Goal: Transaction & Acquisition: Purchase product/service

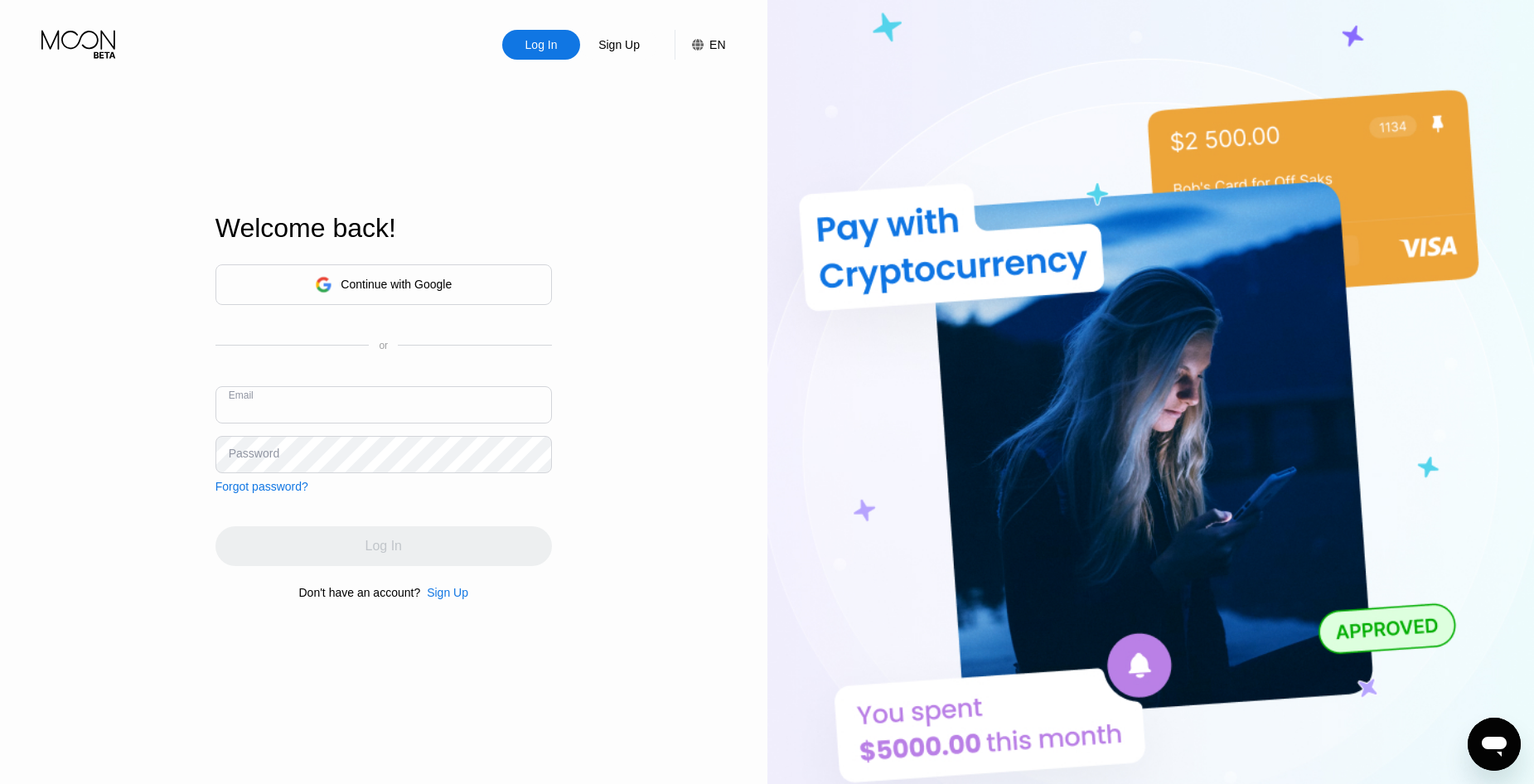
paste input "Gated127r03ecfdwj"
click at [331, 417] on input "Gated127r03ecfdwj" at bounding box center [384, 405] width 337 height 37
drag, startPoint x: 355, startPoint y: 412, endPoint x: 284, endPoint y: 415, distance: 71.1
click at [187, 415] on div "Log In Sign Up EN Language English Save Welcome back! Continue with Google or E…" at bounding box center [384, 431] width 768 height 862
paste input "[EMAIL_ADDRESS][DOMAIN_NAME]"
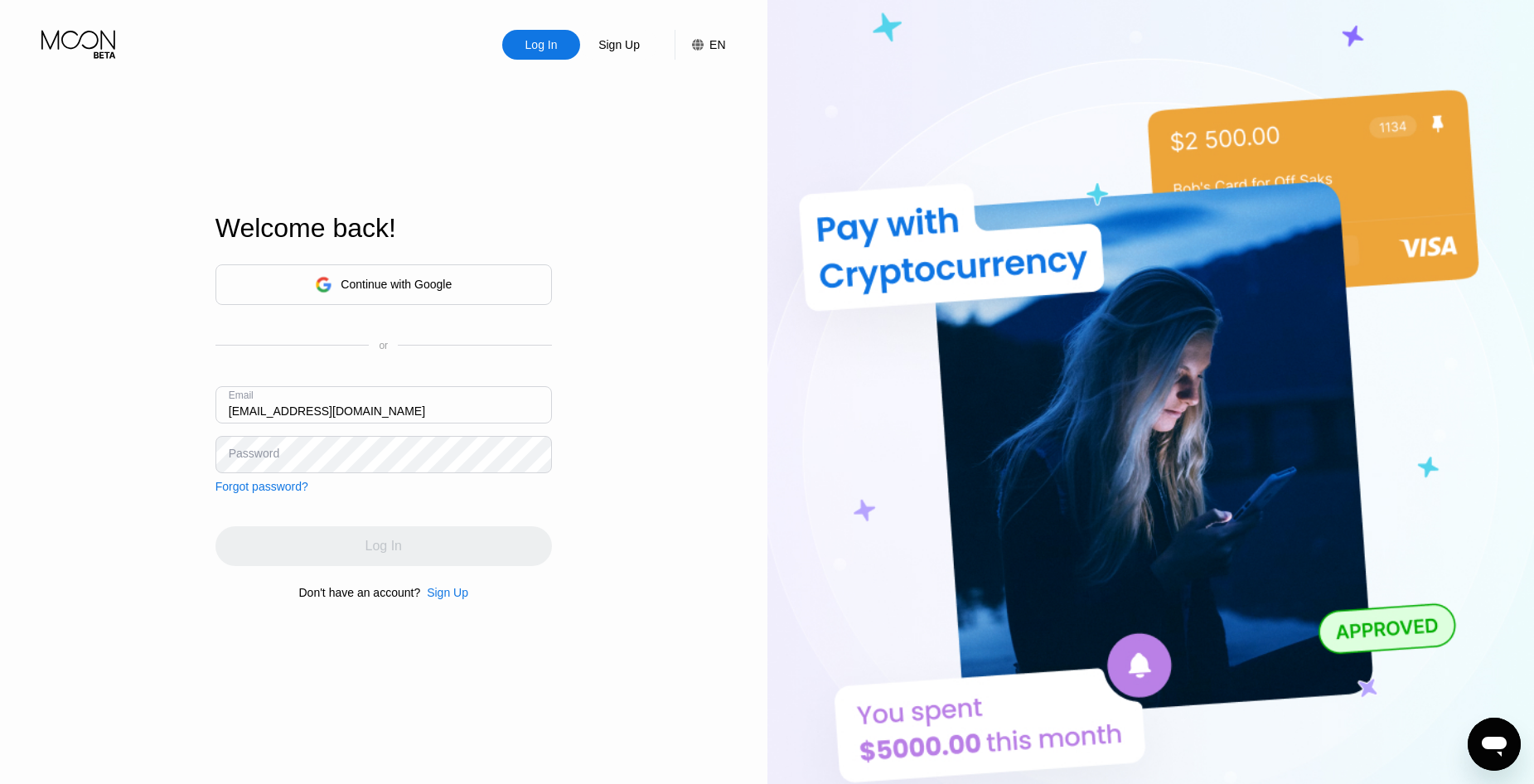
type input "[EMAIL_ADDRESS][DOMAIN_NAME]"
click at [381, 538] on div "Log In" at bounding box center [384, 547] width 337 height 40
click at [180, 389] on div "Log In Sign Up EN Language English Save Welcome back! Continue with Google or E…" at bounding box center [384, 431] width 768 height 862
click at [175, 469] on div "Log In Sign Up EN Language English Save Welcome back! Continue with Google or E…" at bounding box center [384, 431] width 768 height 862
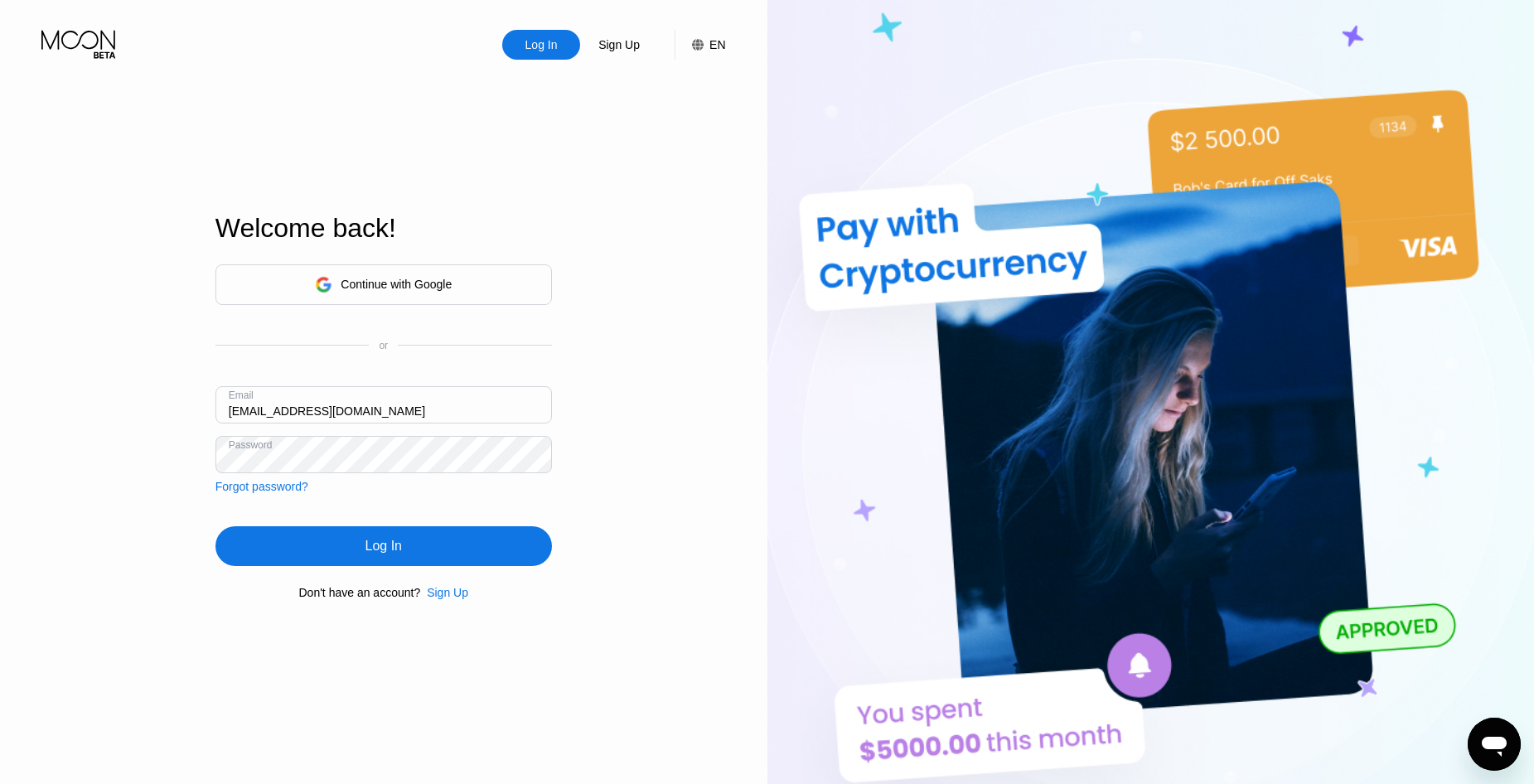
click at [184, 538] on div "Log In Sign Up EN Language English Save Welcome back! Continue with Google or E…" at bounding box center [384, 431] width 768 height 862
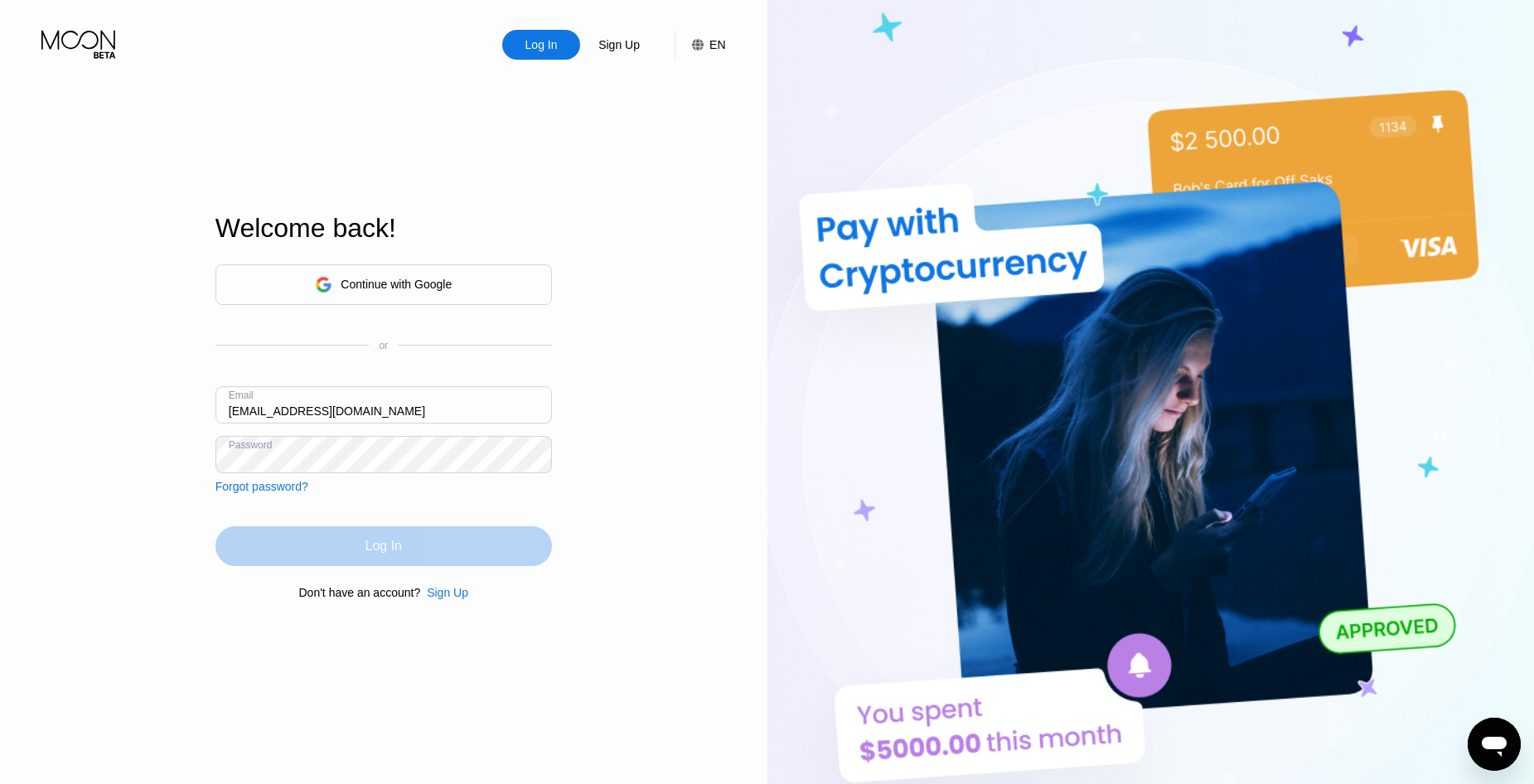
click at [340, 537] on div "Log In" at bounding box center [384, 547] width 337 height 40
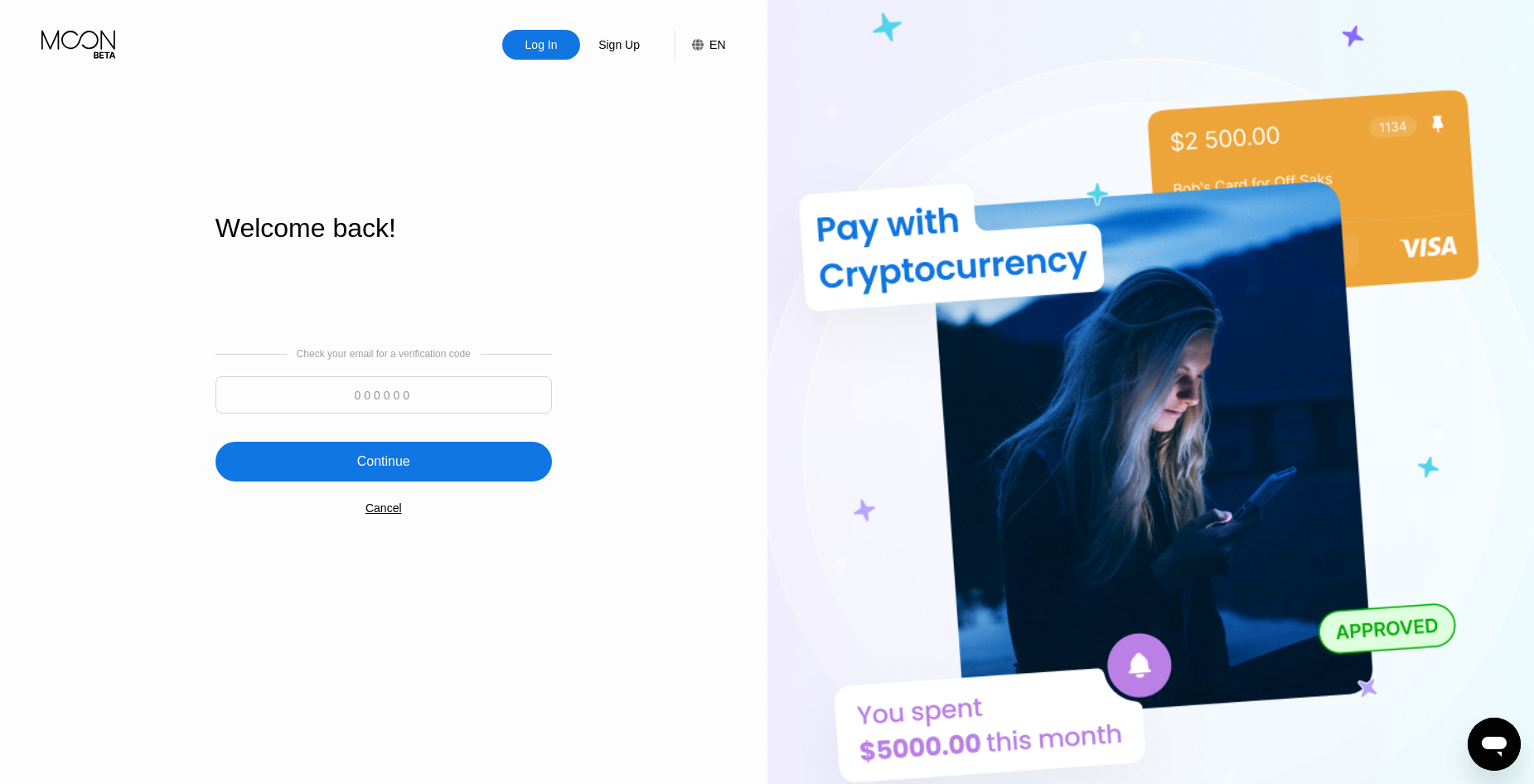
click at [392, 397] on input at bounding box center [384, 395] width 337 height 37
paste input "285782"
type input "285782"
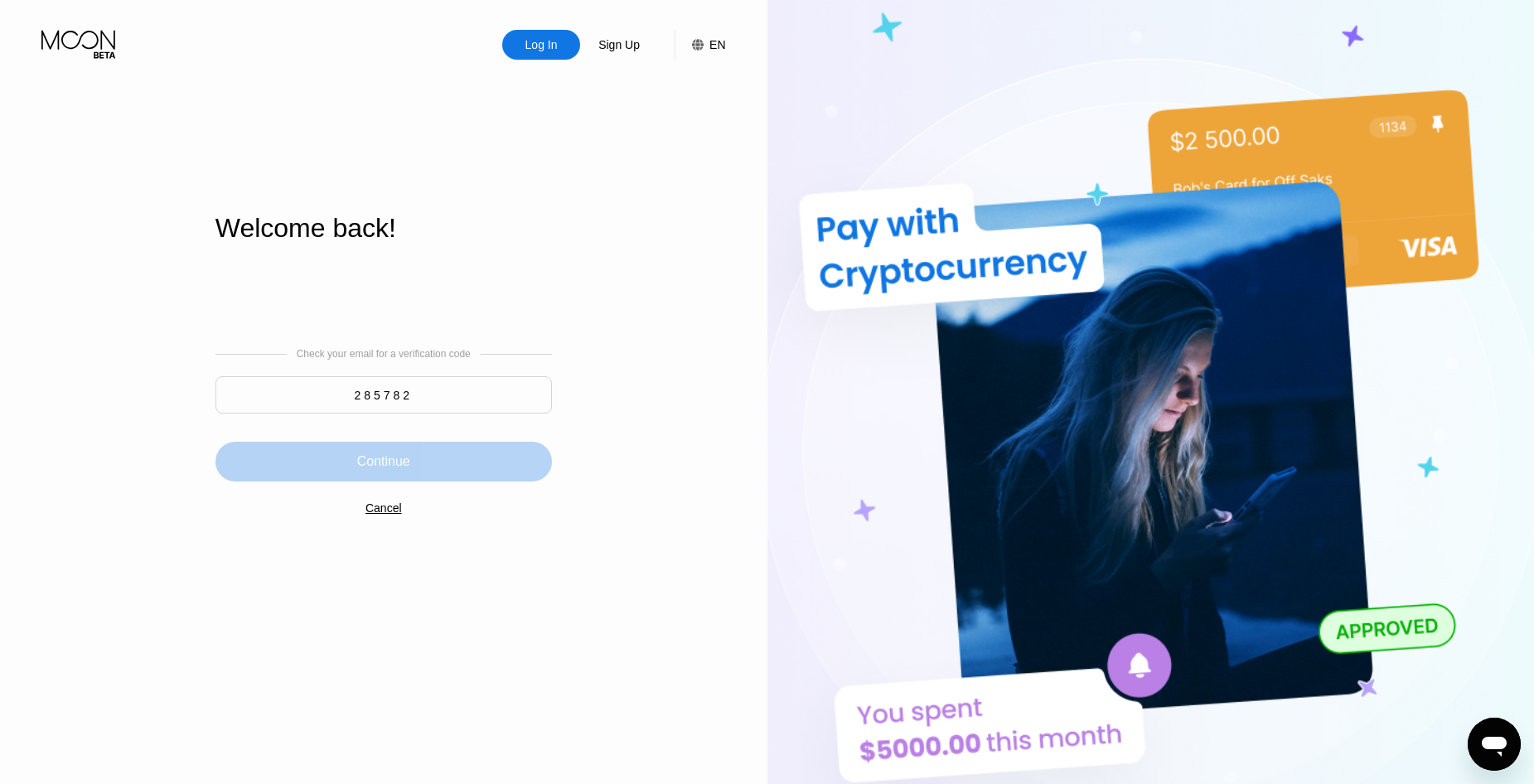
click at [411, 461] on div "Continue" at bounding box center [384, 462] width 337 height 40
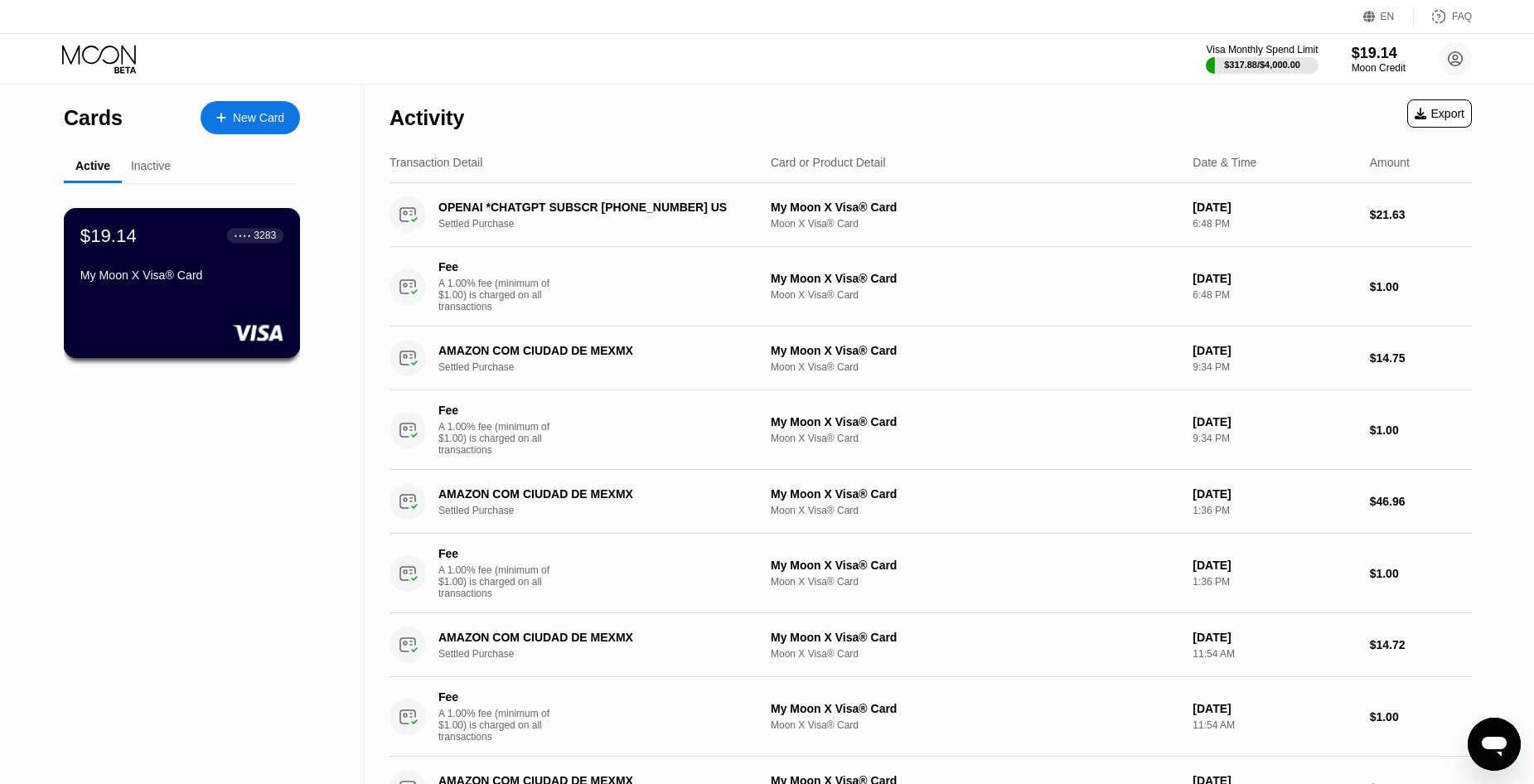
click at [227, 311] on div "$19.14 ● ● ● ● 3283 My Moon X Visa® Card" at bounding box center [182, 283] width 237 height 150
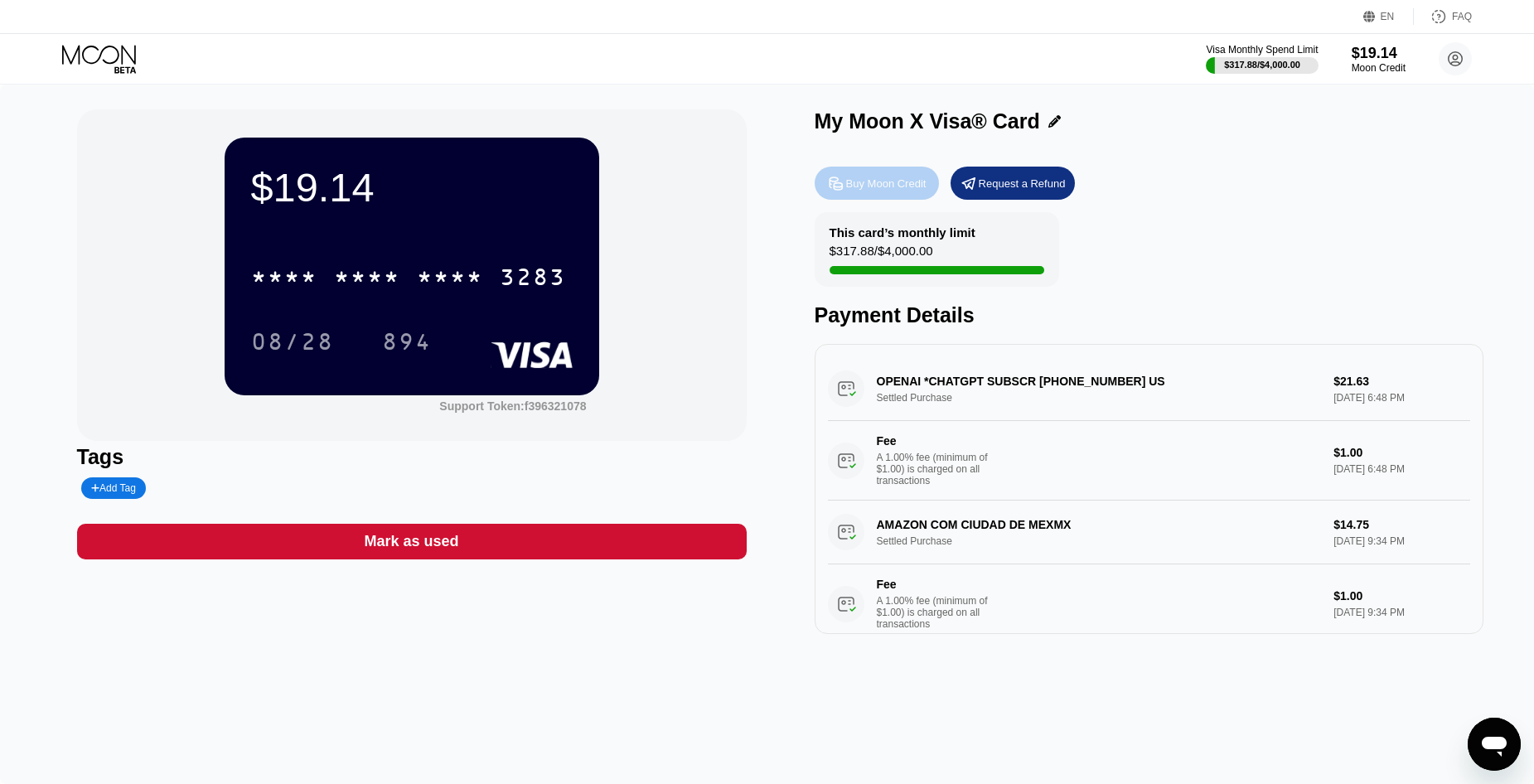
click at [867, 196] on div "Buy Moon Credit" at bounding box center [877, 183] width 125 height 33
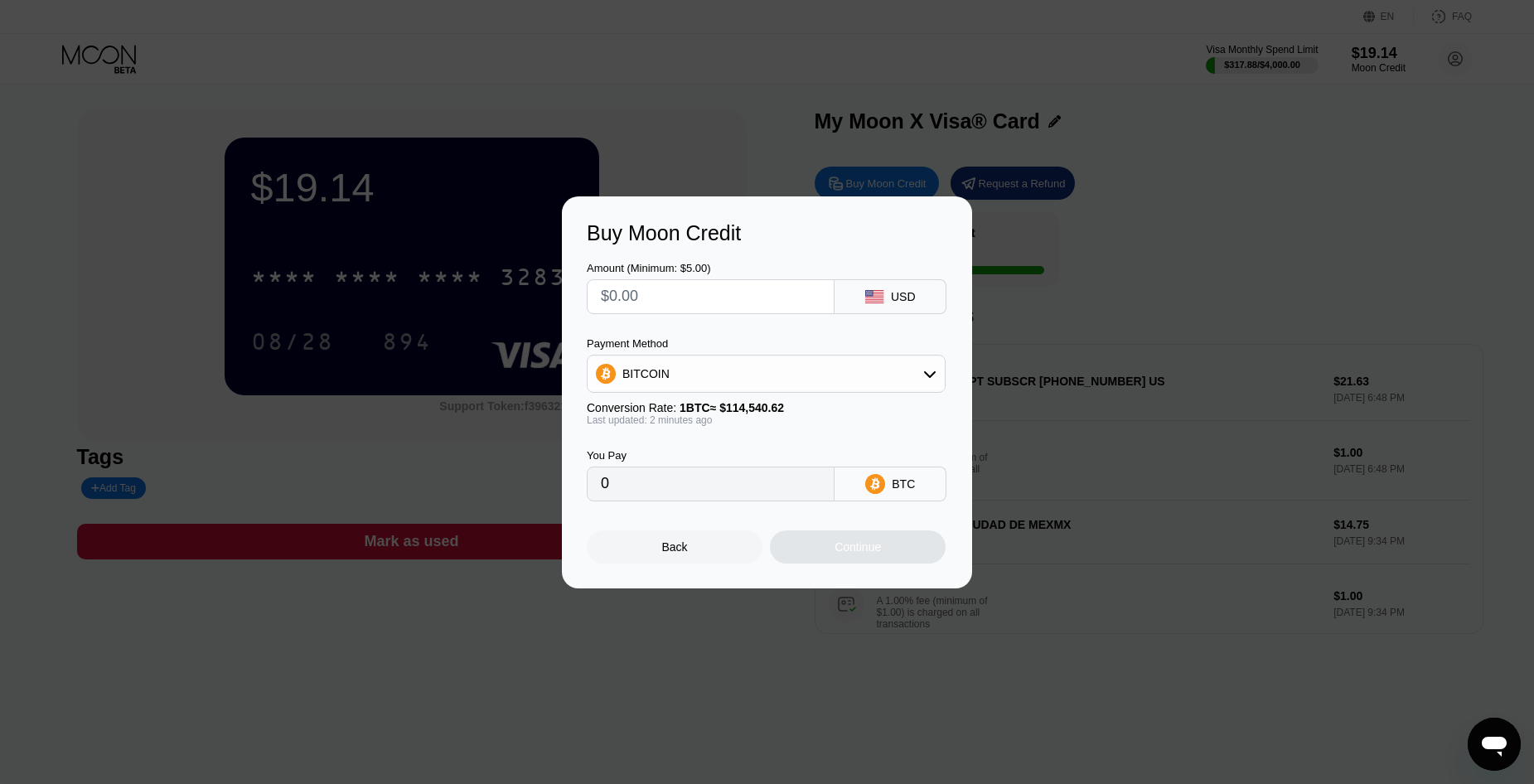
click at [721, 292] on input "text" at bounding box center [711, 297] width 219 height 33
type input "$1"
type input "0.00000874"
type input "$15"
type input "0.00013096"
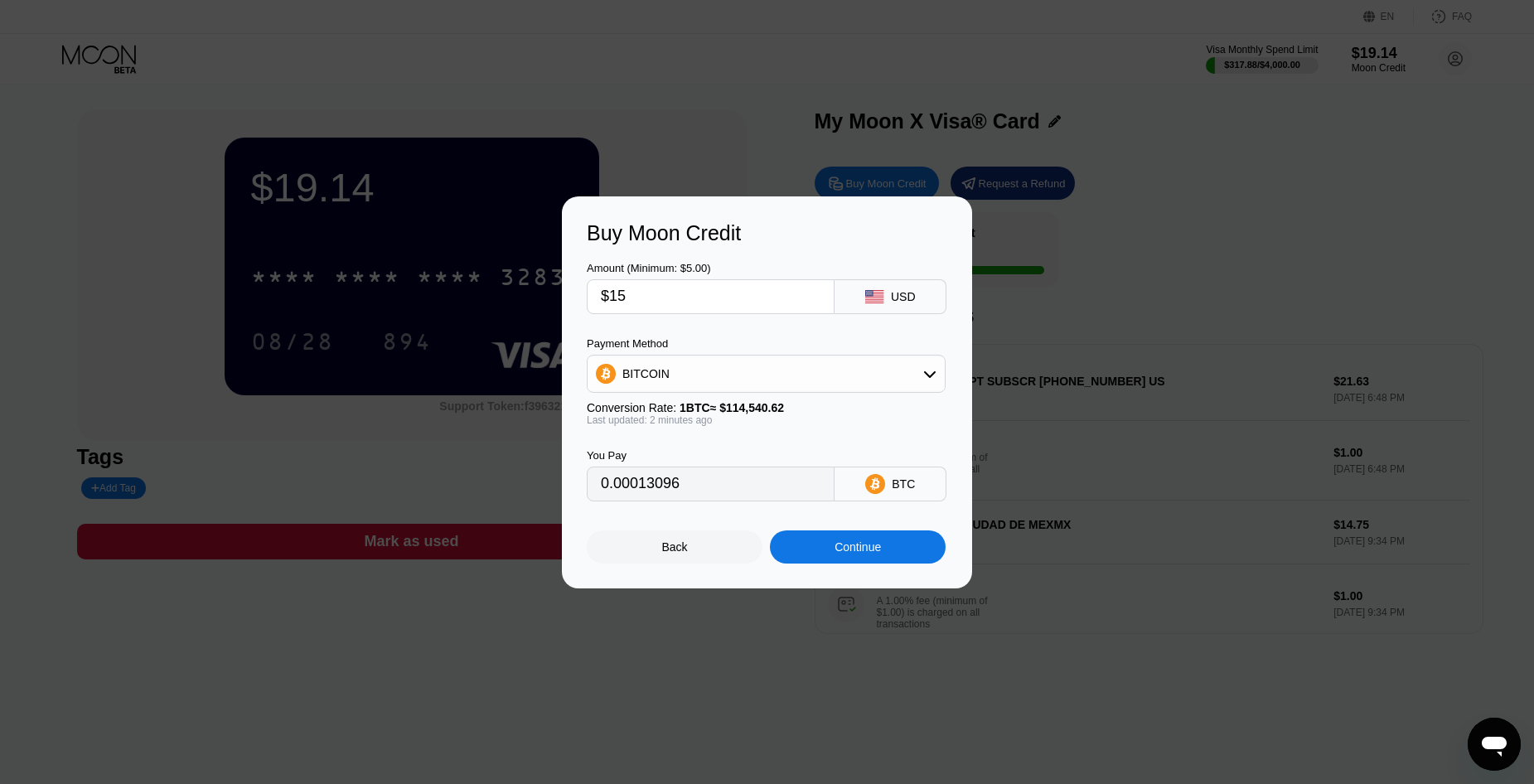
type input "$150"
type input "0.00130958"
type input "$150"
click at [813, 548] on div "Continue" at bounding box center [857, 547] width 176 height 33
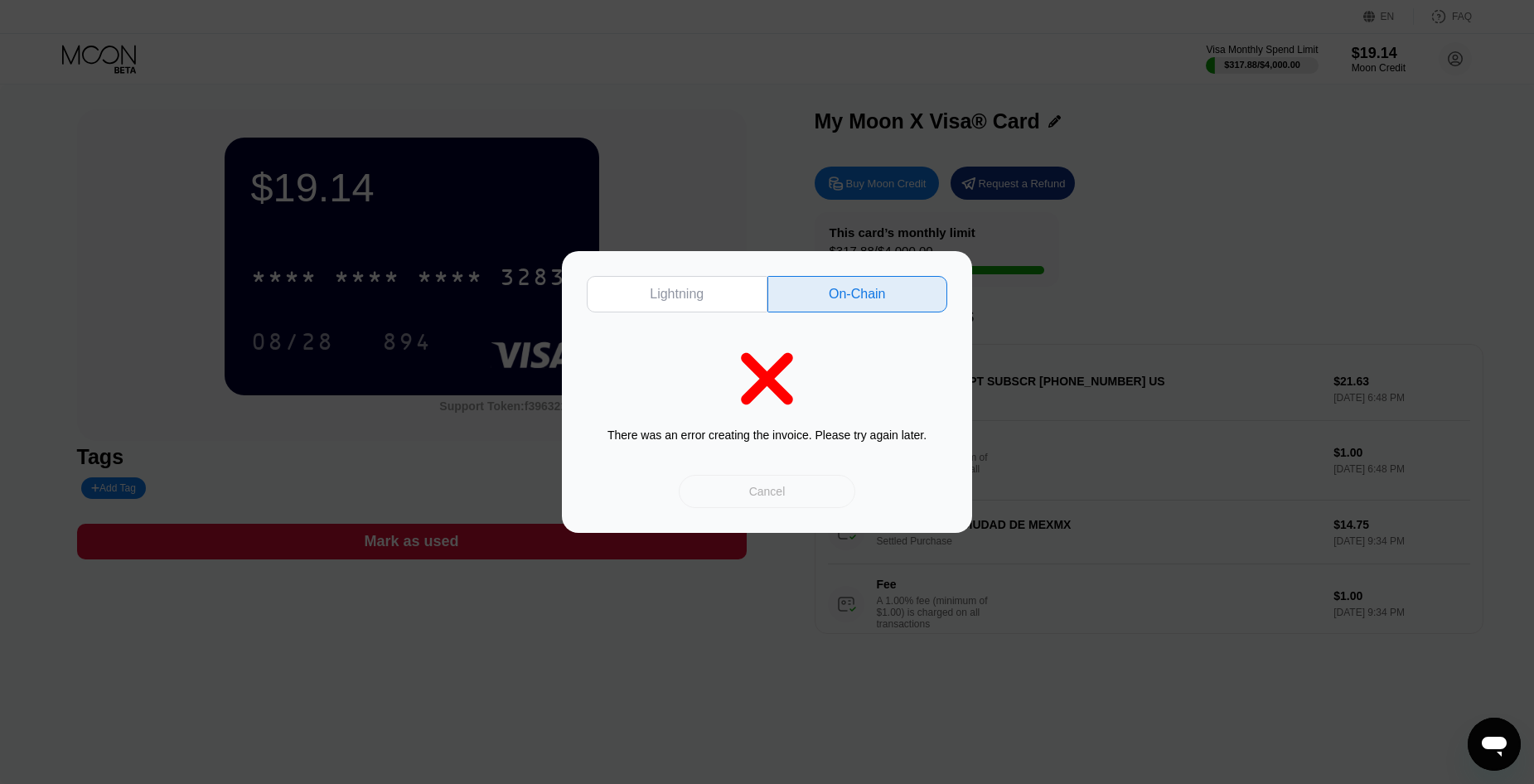
click at [793, 489] on div "Cancel" at bounding box center [767, 491] width 177 height 33
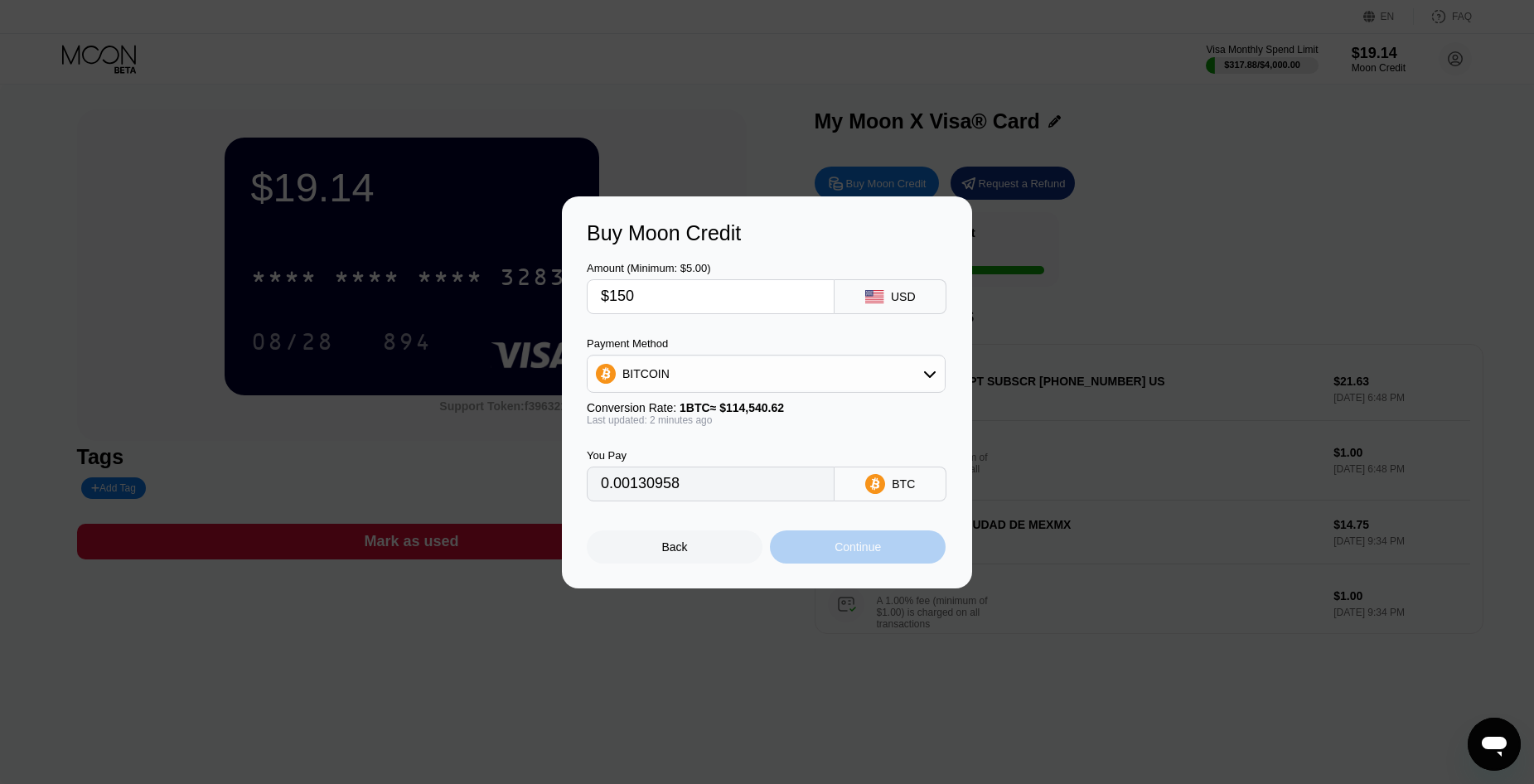
click at [844, 542] on div "Continue" at bounding box center [857, 547] width 176 height 33
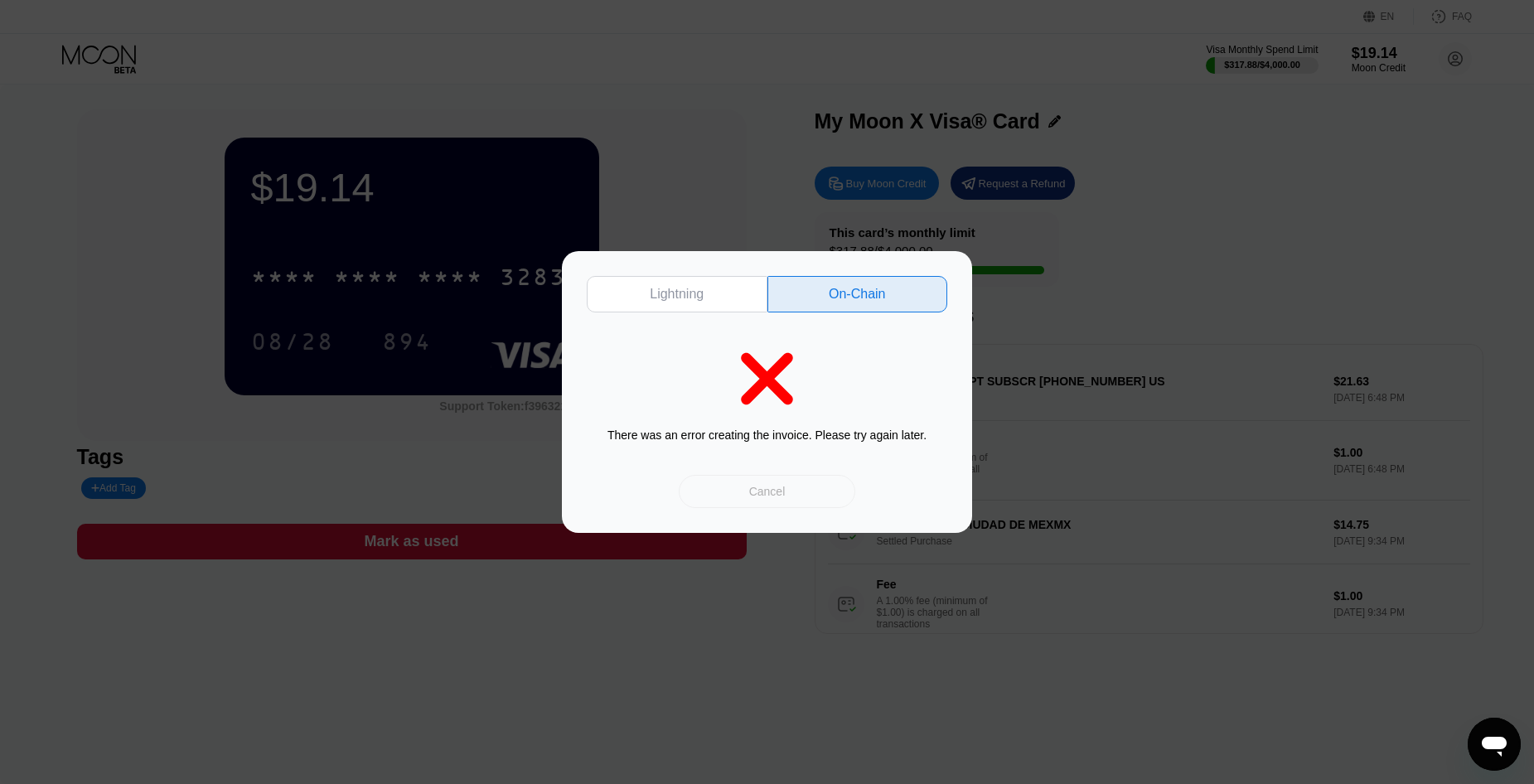
click at [834, 501] on div "Cancel" at bounding box center [767, 491] width 177 height 33
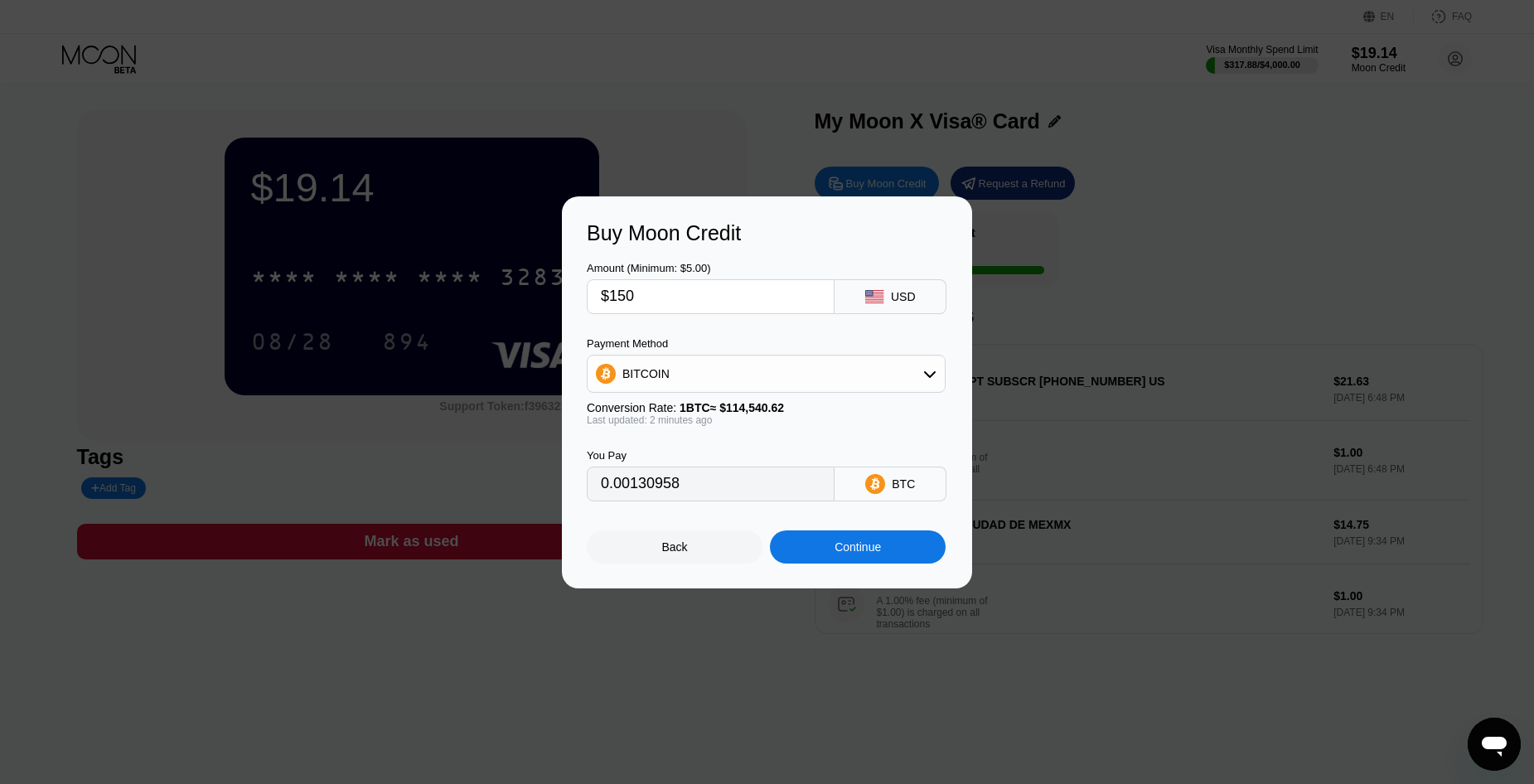
click at [693, 556] on div "Back" at bounding box center [674, 547] width 176 height 33
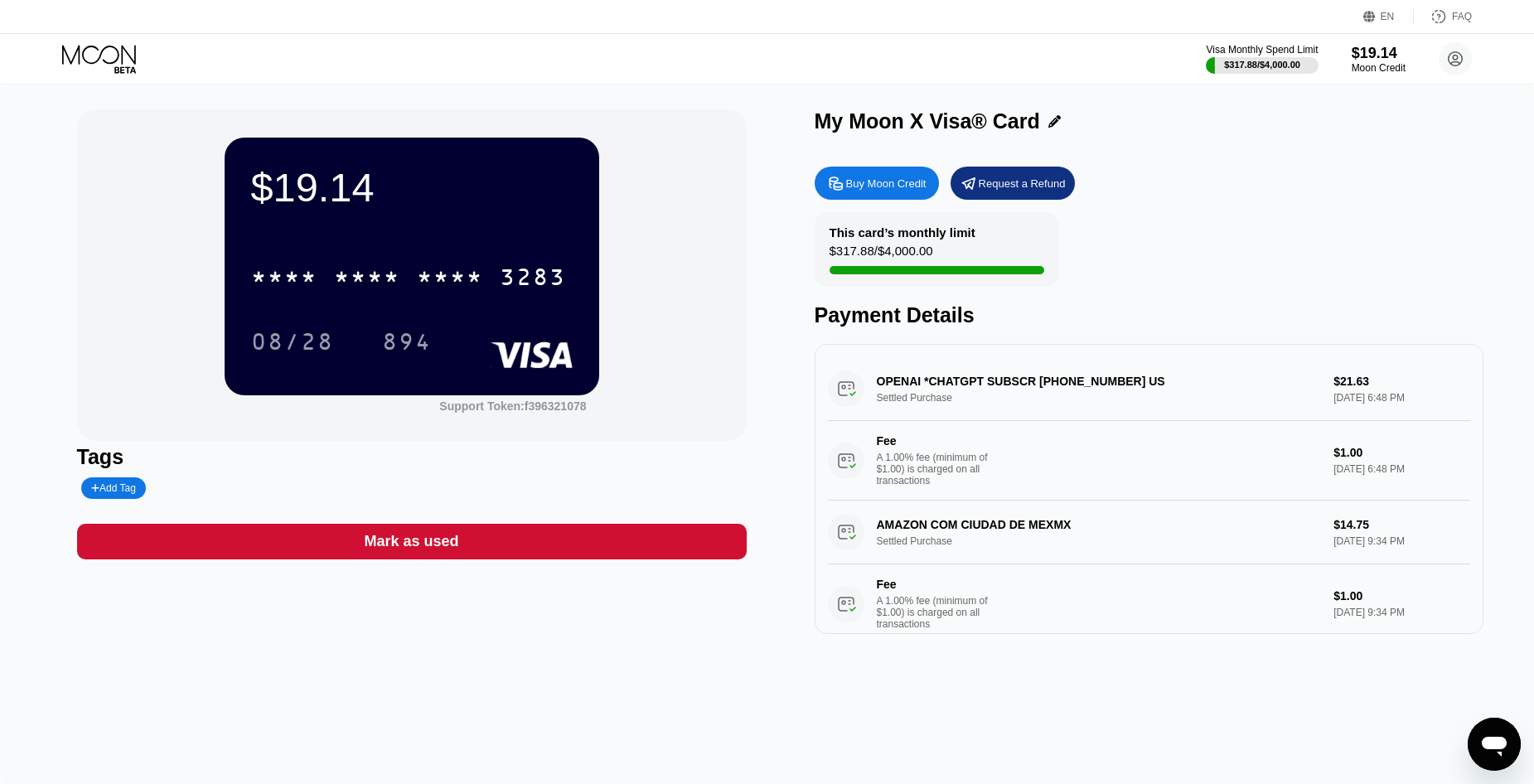
click at [89, 54] on icon at bounding box center [100, 59] width 77 height 29
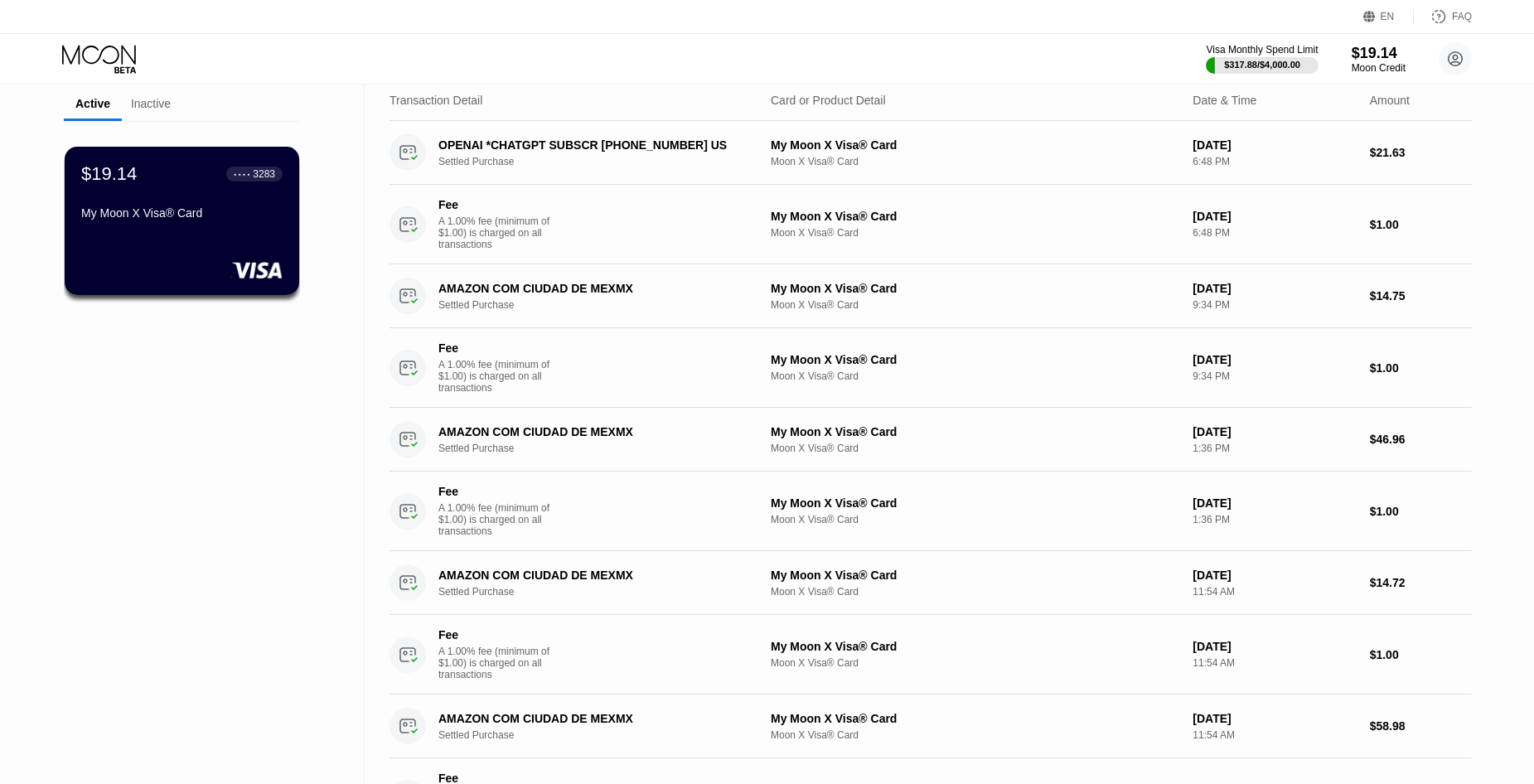
scroll to position [62, 0]
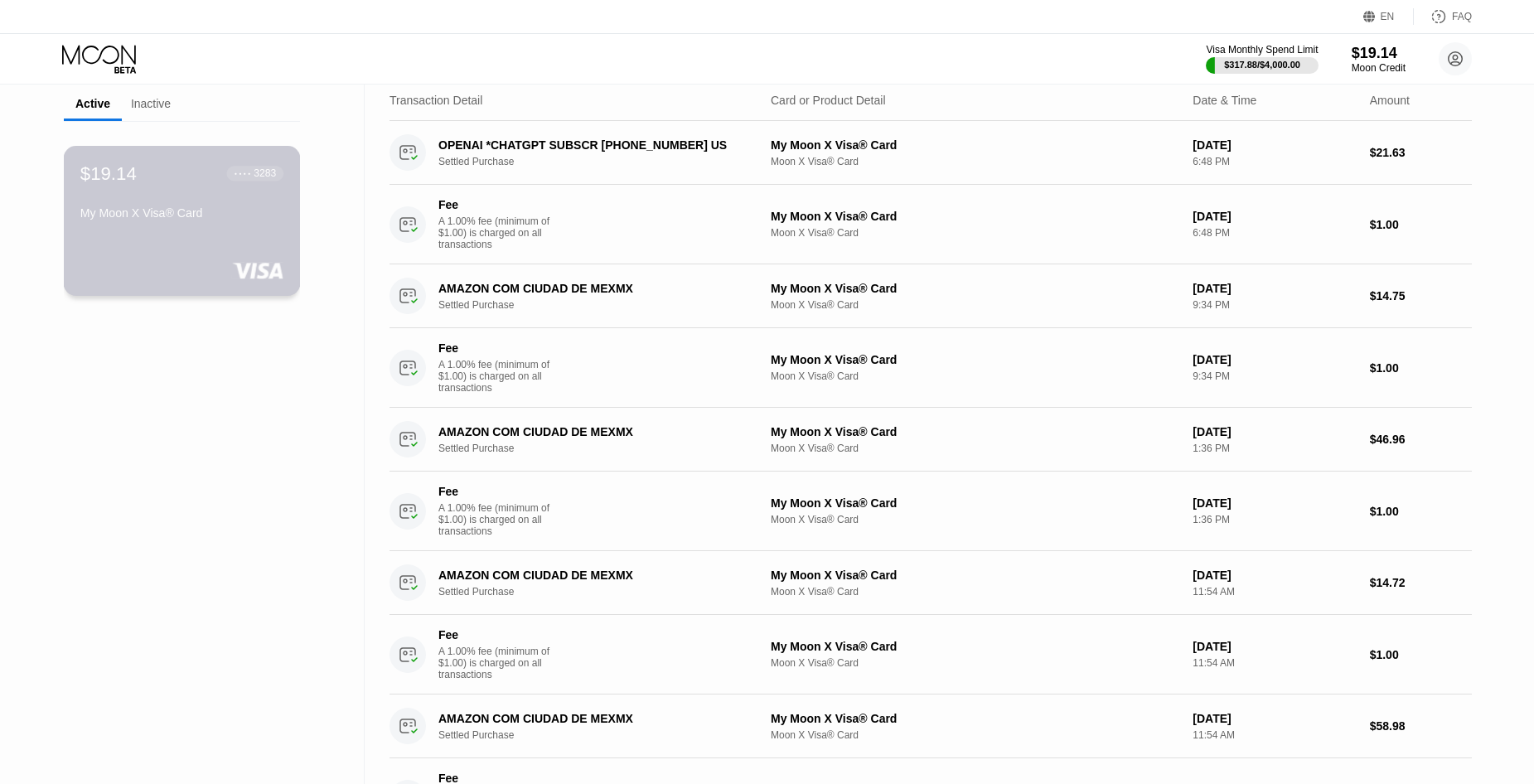
click at [196, 219] on div "My Moon X Visa® Card" at bounding box center [181, 213] width 203 height 14
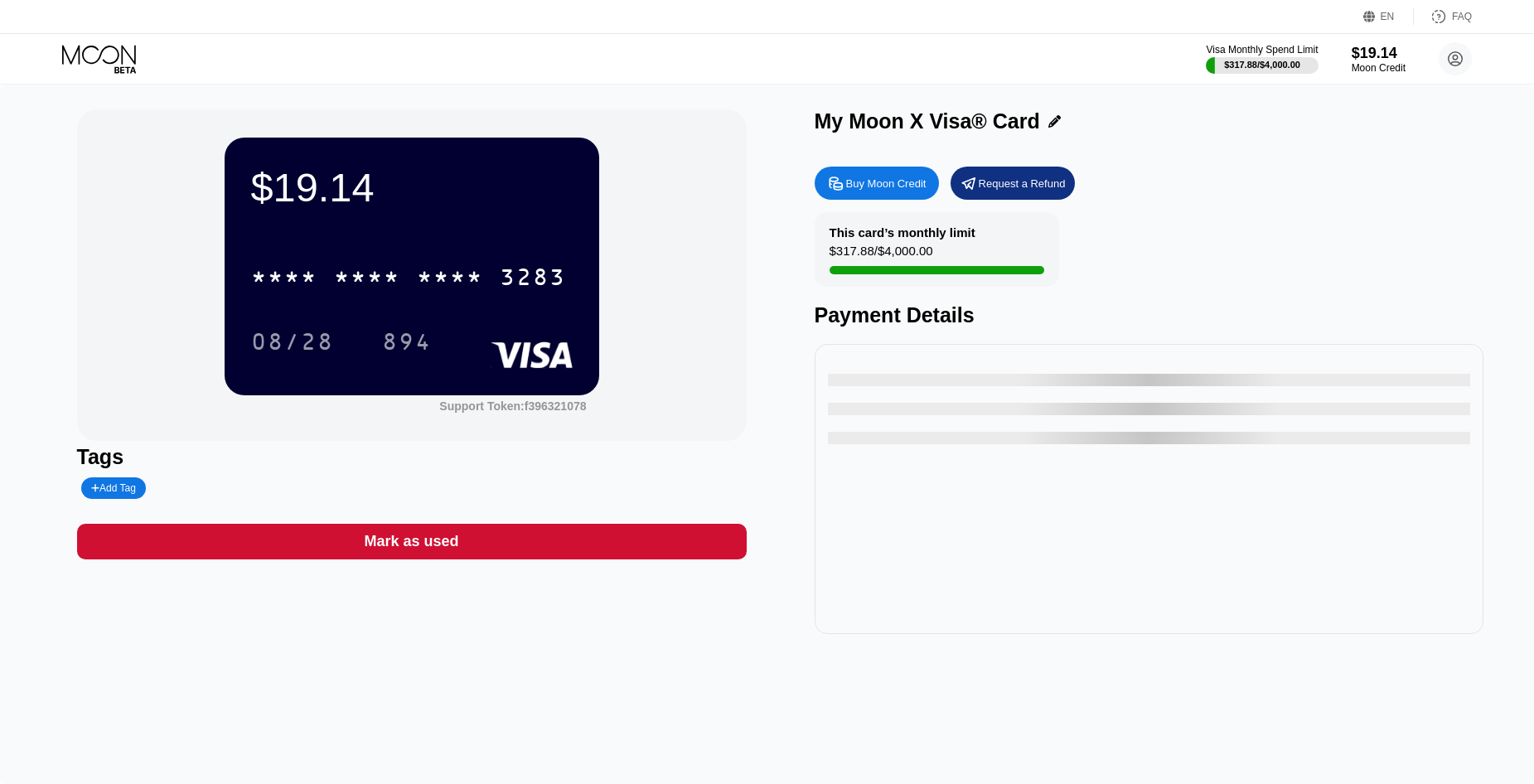
click at [842, 181] on icon at bounding box center [835, 183] width 17 height 17
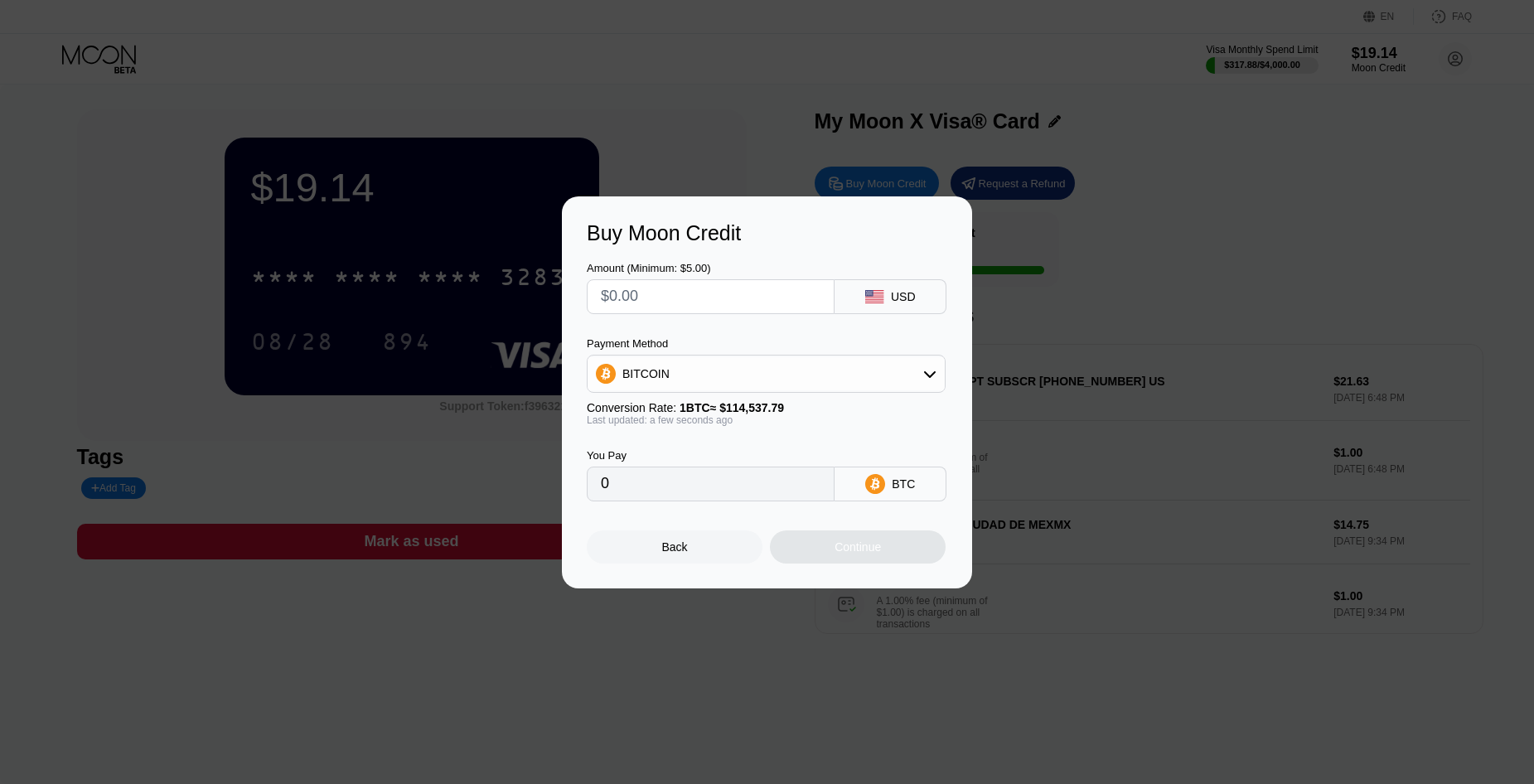
click at [701, 307] on input "text" at bounding box center [711, 297] width 219 height 33
type input "$1"
type input "0.00000874"
type input "$15"
type input "0.00013097"
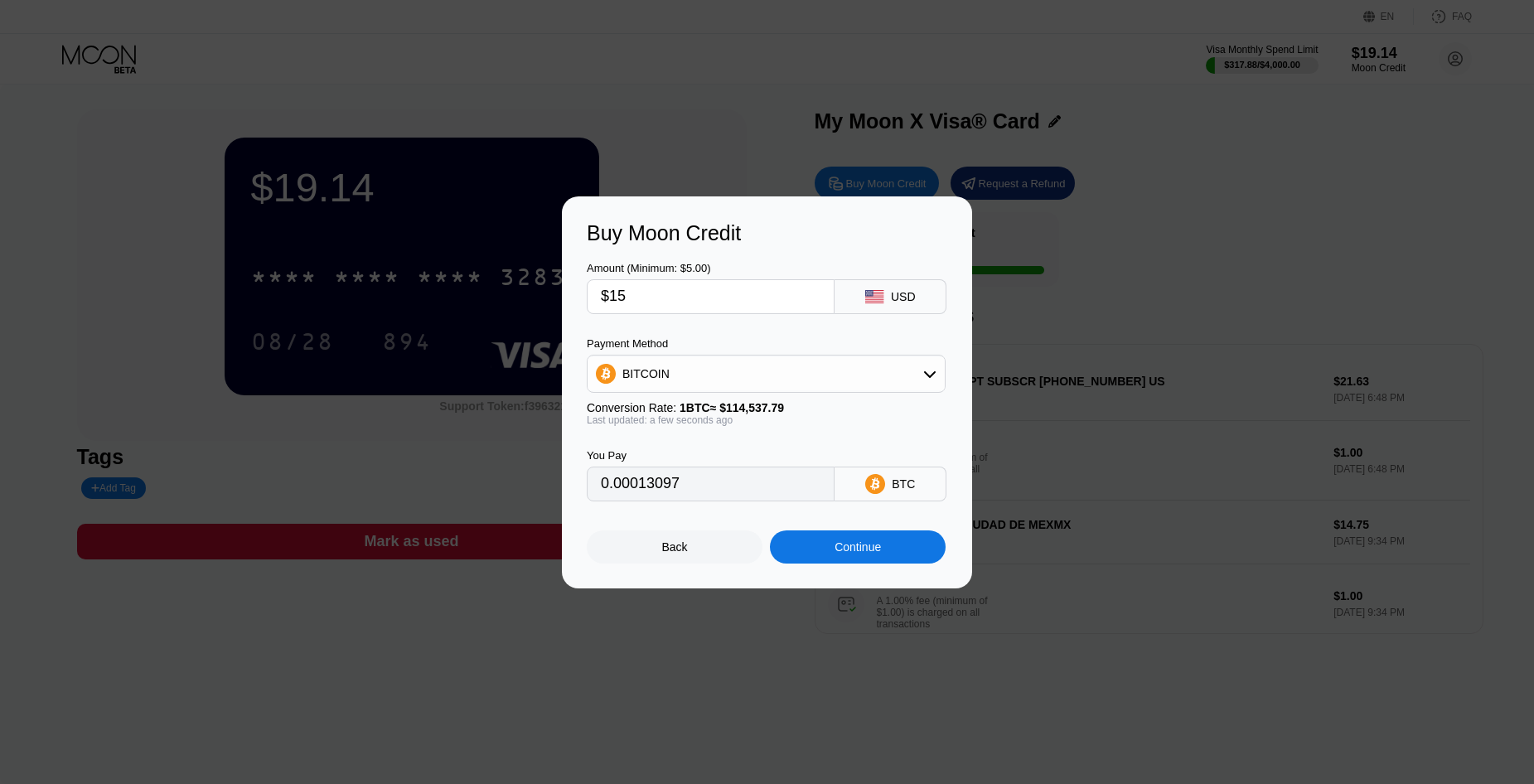
type input "$150"
type input "0.00130962"
type input "$150"
click at [876, 547] on div "Continue" at bounding box center [857, 547] width 46 height 14
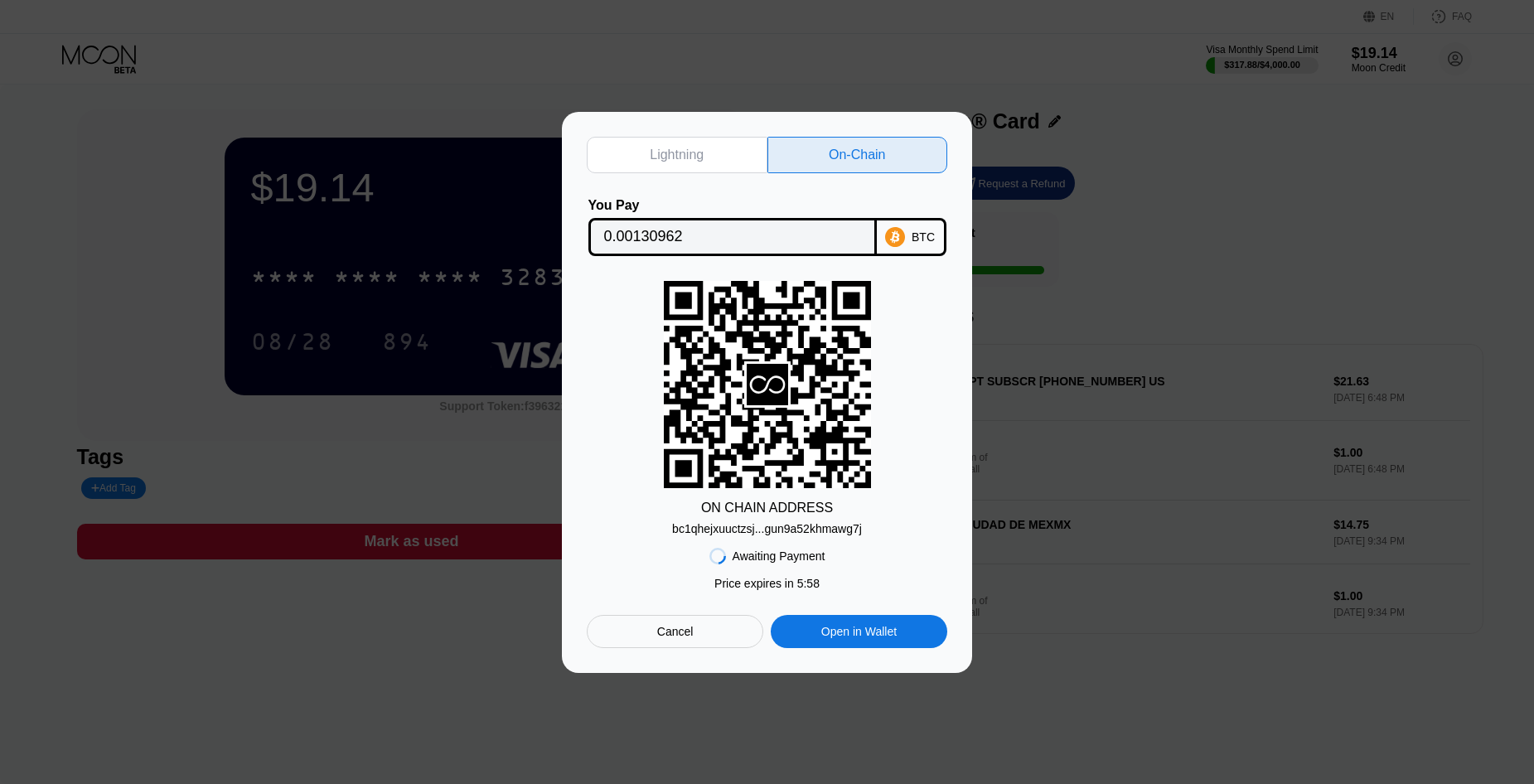
click at [802, 230] on input "0.00130962" at bounding box center [732, 236] width 257 height 33
click at [783, 529] on div "bc1qhejxuuctzsj...gun9a52khmawg7j" at bounding box center [767, 528] width 190 height 14
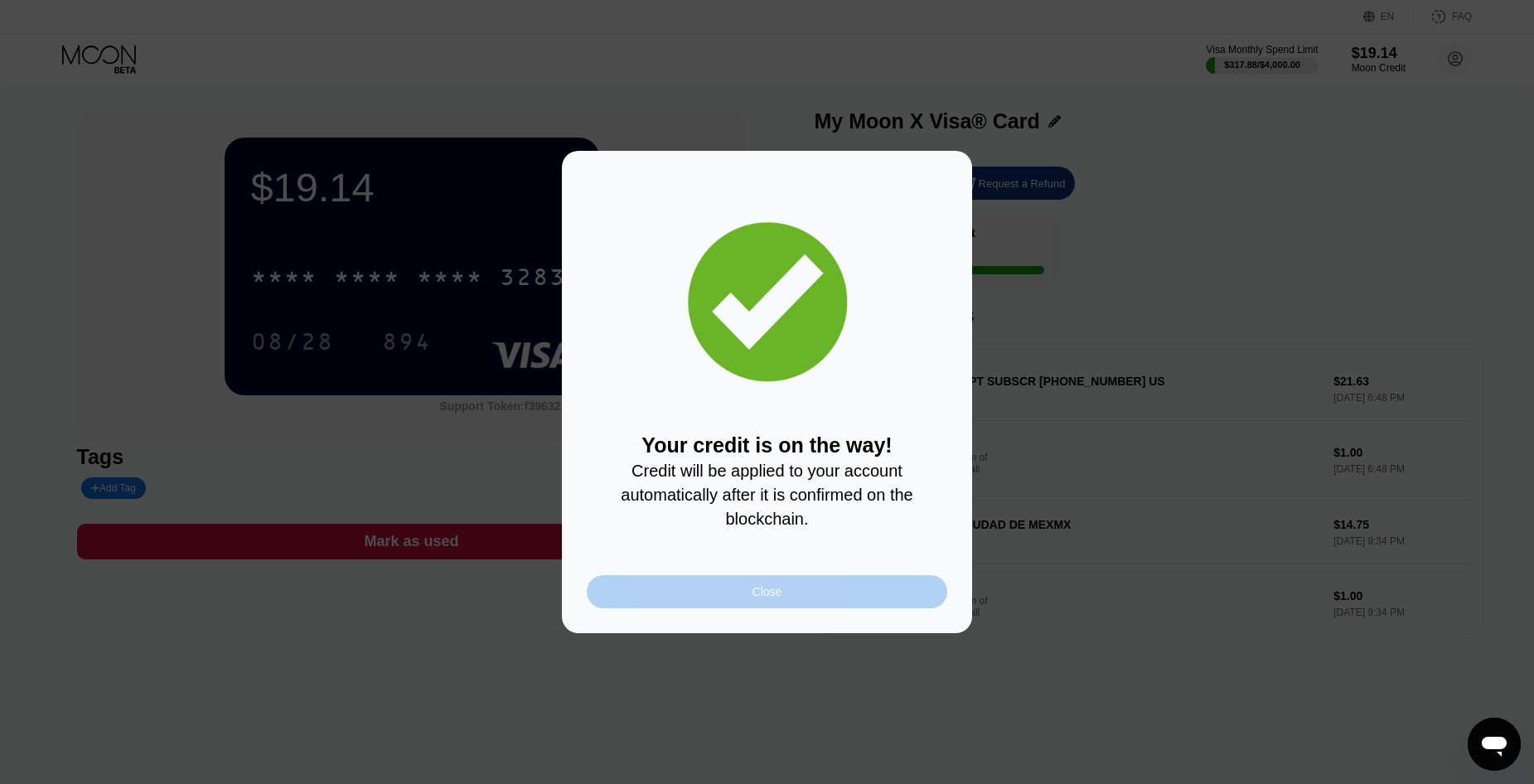
click at [777, 598] on div "Close" at bounding box center [767, 591] width 30 height 14
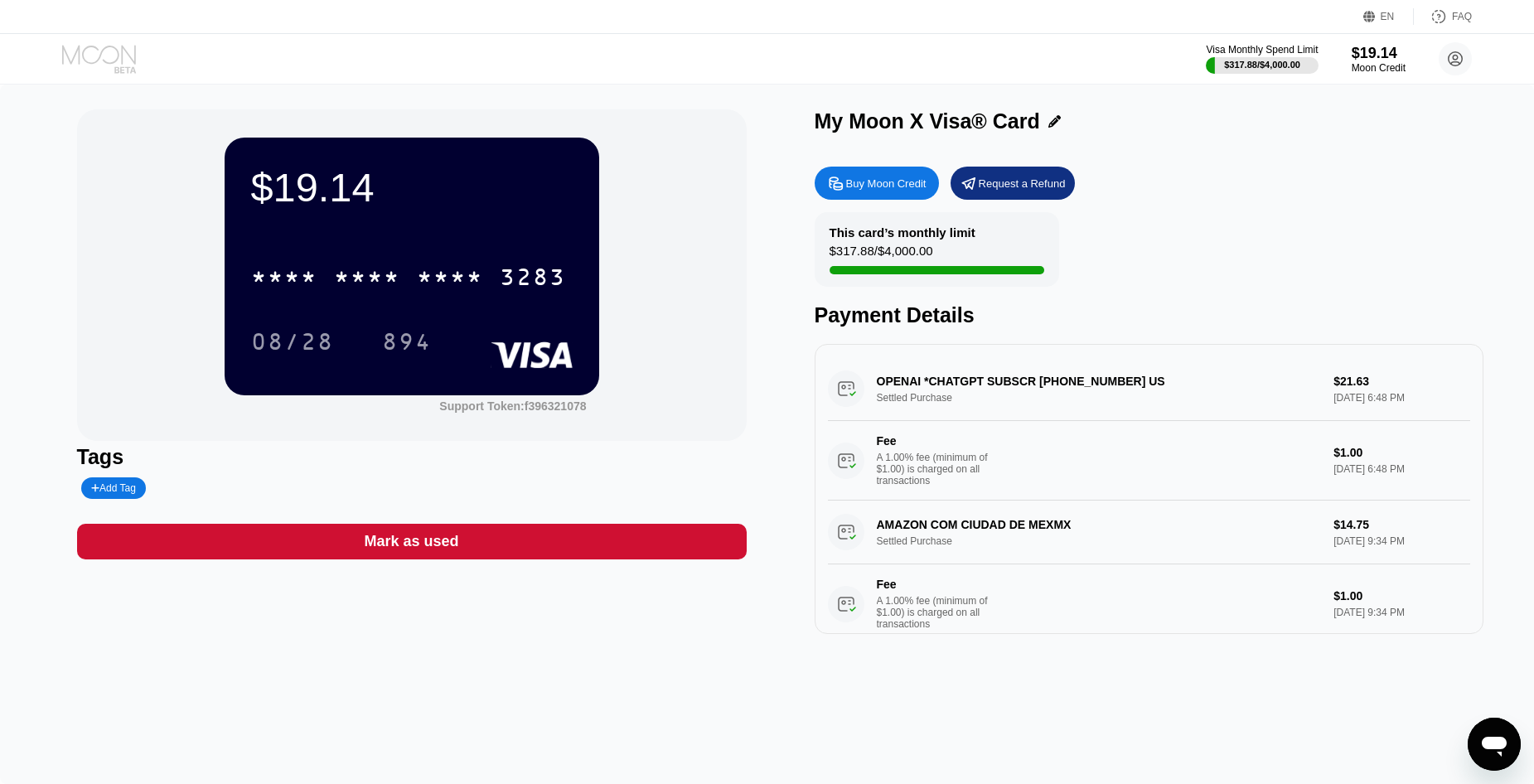
click at [98, 51] on icon at bounding box center [100, 59] width 77 height 29
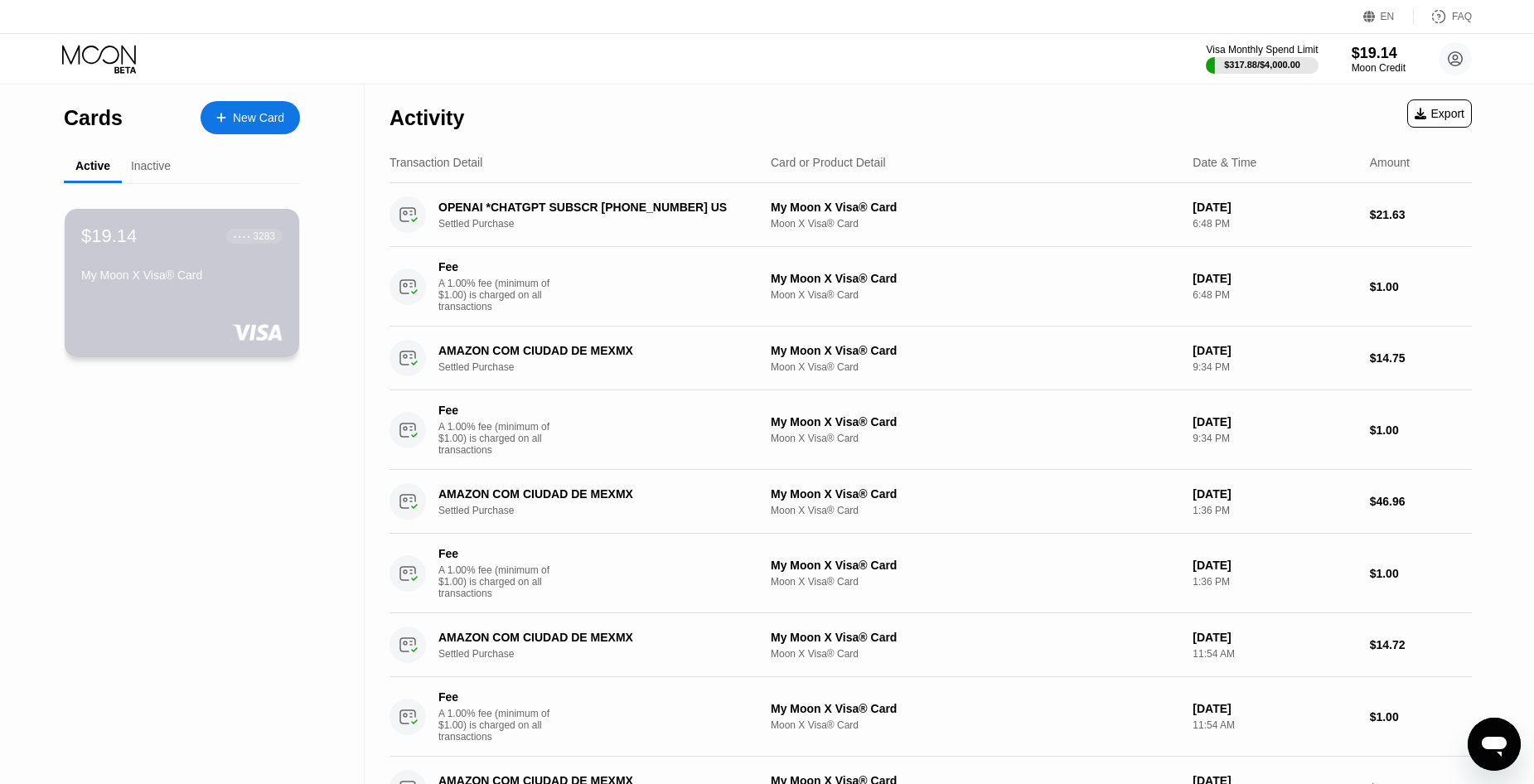
click at [215, 337] on div at bounding box center [181, 332] width 201 height 16
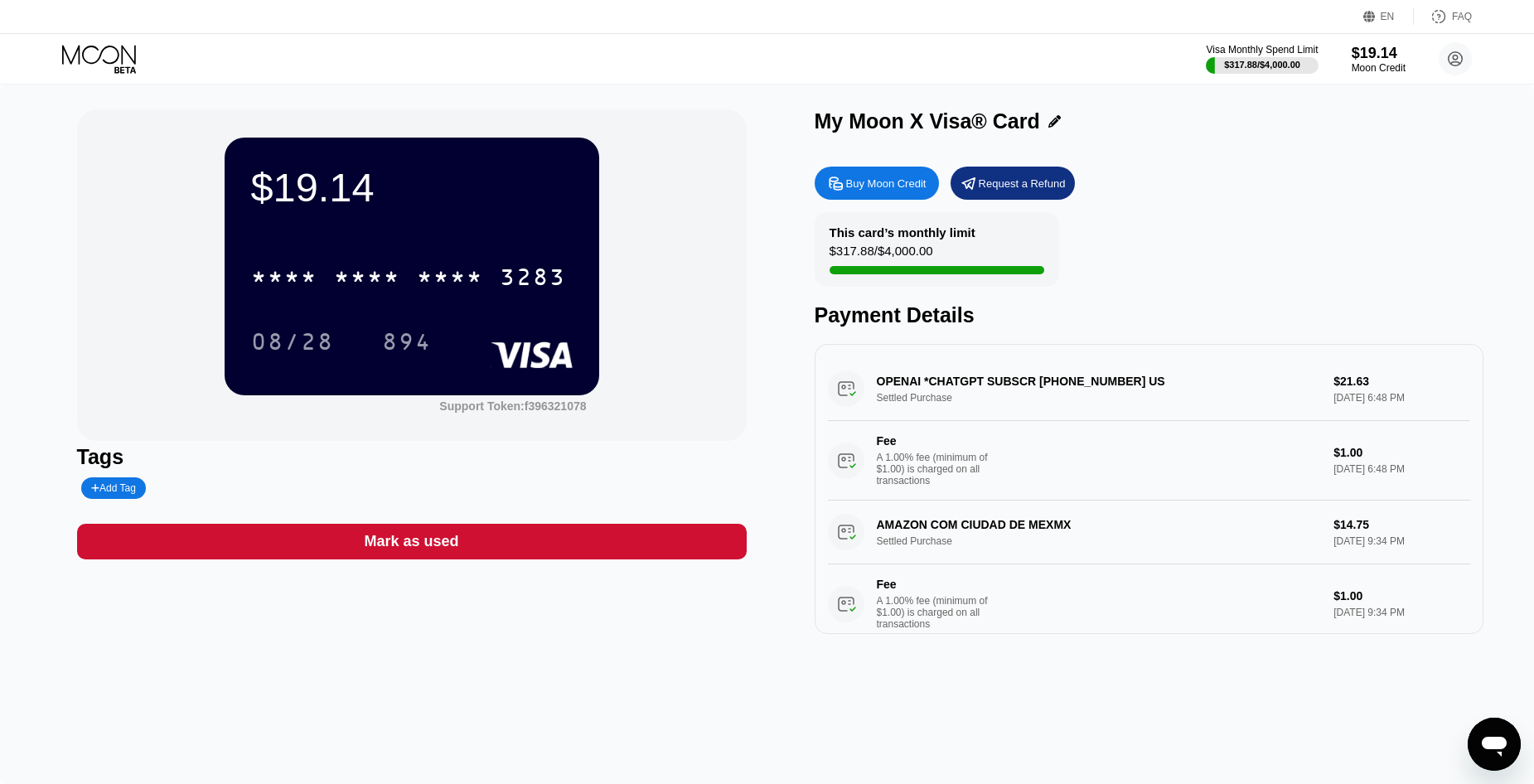
click at [392, 256] on div "* * * * * * * * * * * * 3283" at bounding box center [412, 272] width 322 height 56
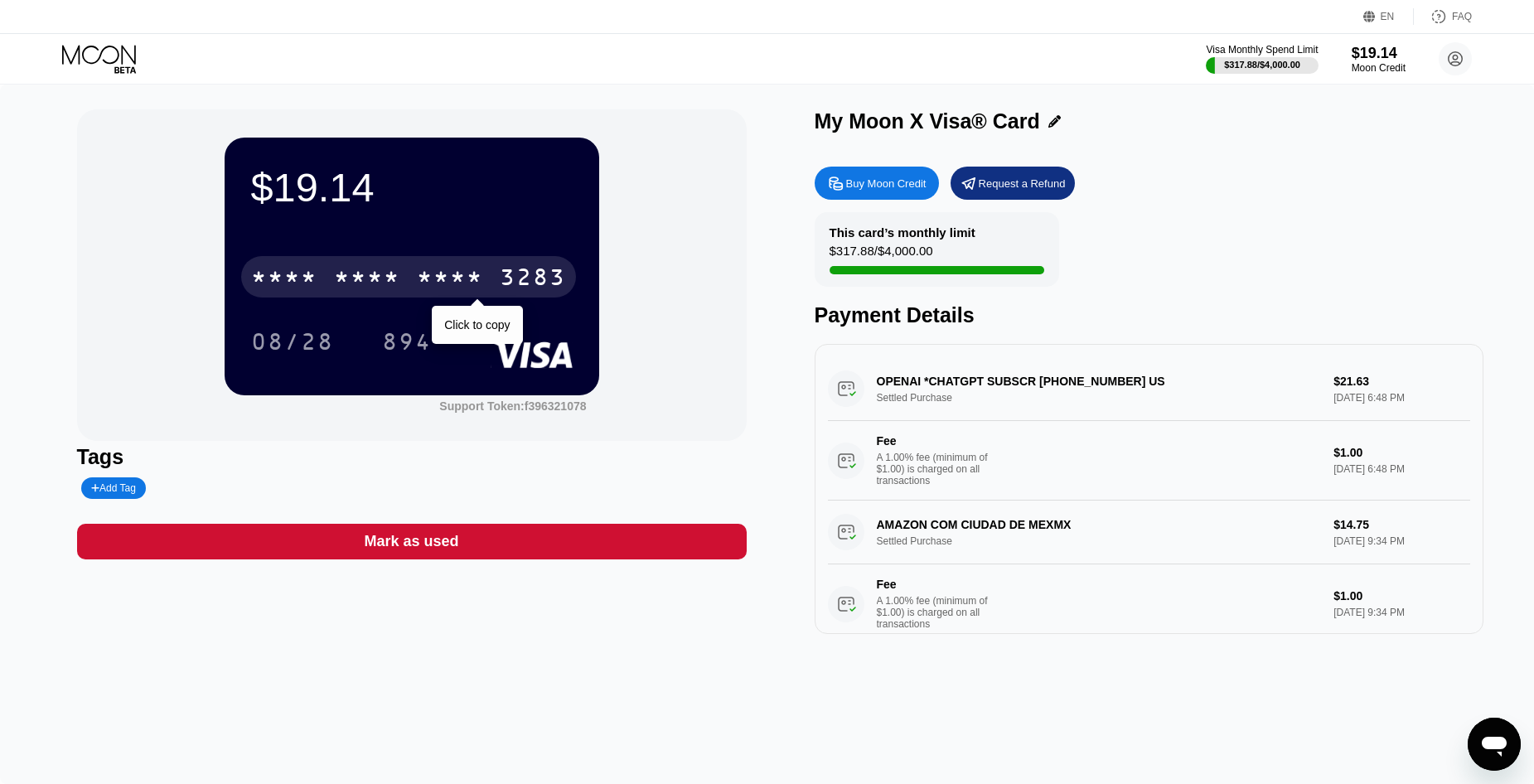
click at [366, 274] on div "* * * *" at bounding box center [367, 278] width 66 height 26
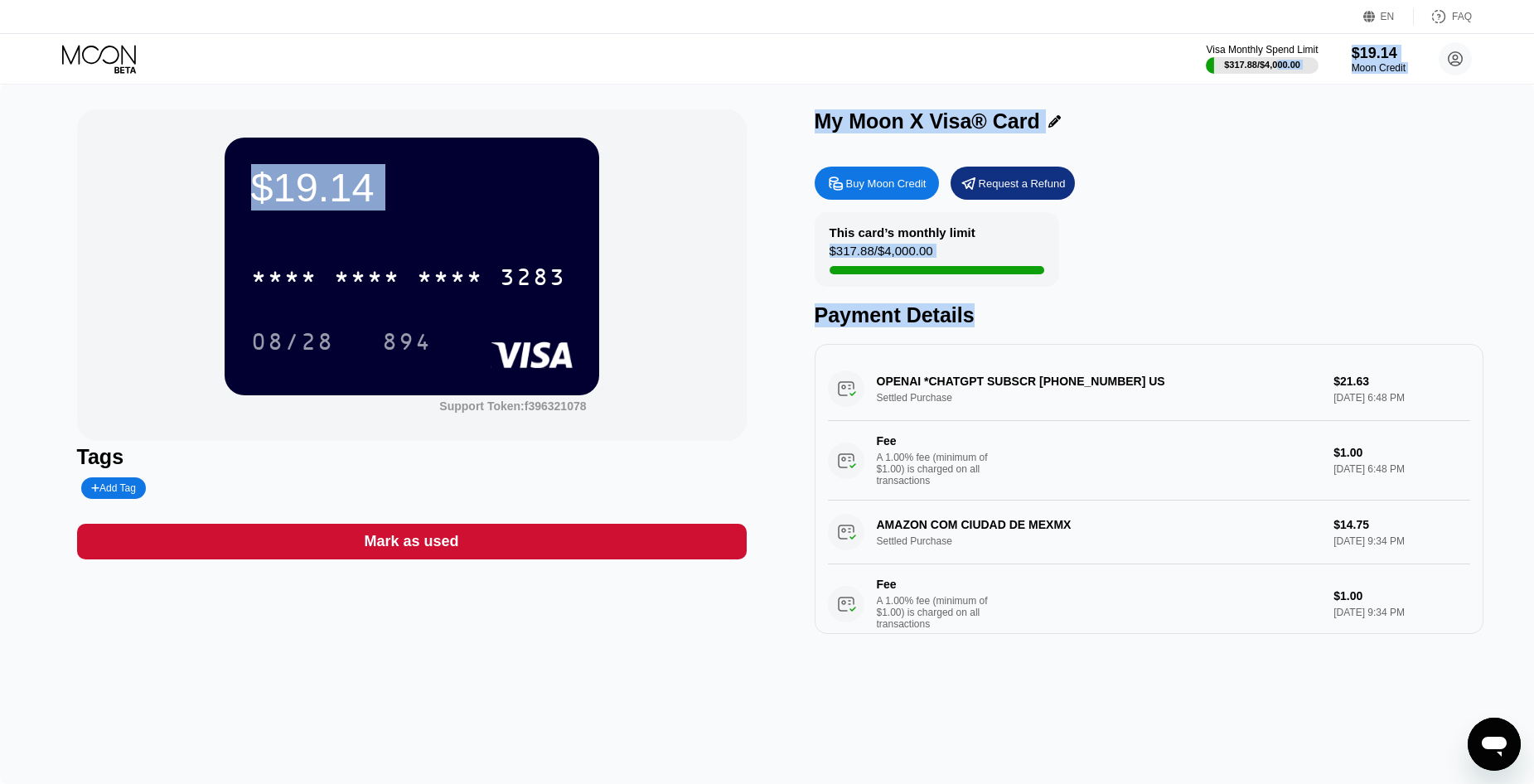
drag, startPoint x: 1276, startPoint y: 61, endPoint x: 1231, endPoint y: 267, distance: 210.9
click at [1233, 267] on div "EN Language Select an item Save FAQ Visa Monthly Spend Limit $317.88 / $4,000.0…" at bounding box center [767, 392] width 1534 height 784
click at [596, 98] on div "$19.14 * * * * * * * * * * * * 3283 08/28 894 Support Token: f396321078 Tags Ad…" at bounding box center [767, 434] width 1534 height 699
click at [568, 153] on div "$19.14 * * * * * * * * * * * * 3283 08/28 894" at bounding box center [412, 266] width 375 height 256
click at [426, 197] on div "$19.14" at bounding box center [412, 186] width 322 height 46
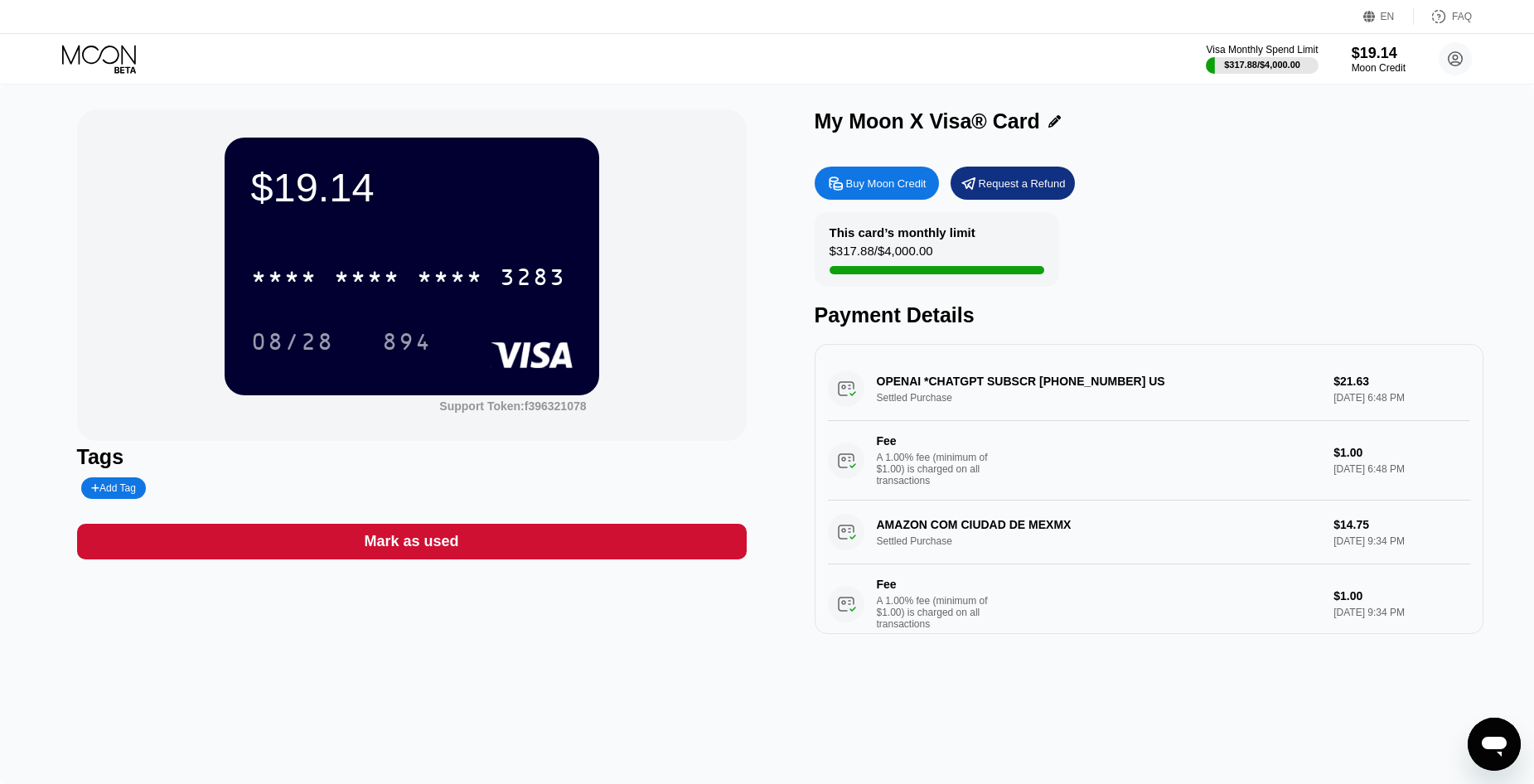
click at [479, 389] on div "$19.14 * * * * * * * * * * * * 3283 08/28 894" at bounding box center [412, 266] width 375 height 256
click at [118, 73] on icon at bounding box center [100, 59] width 77 height 29
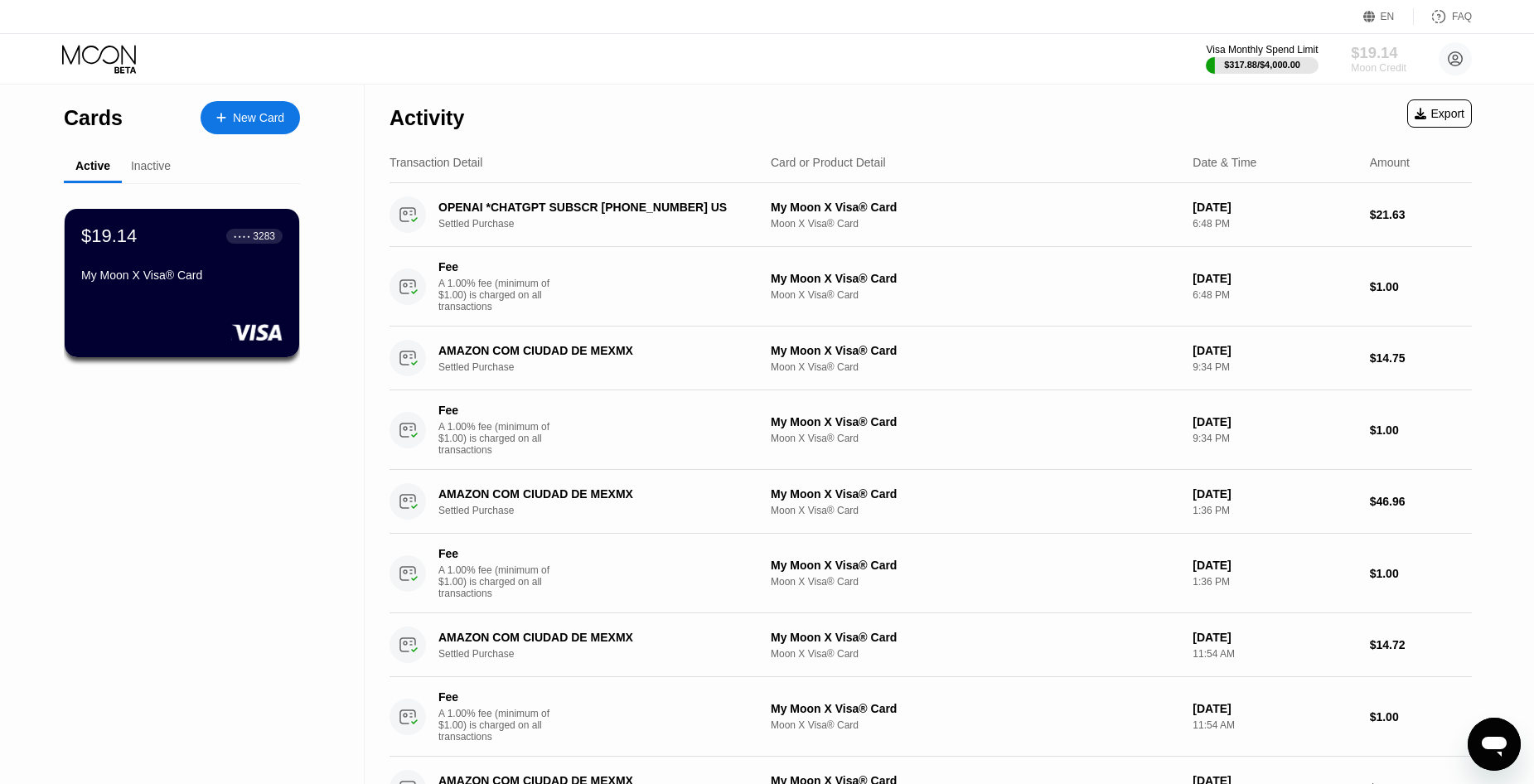
click at [1378, 60] on div "$19.14" at bounding box center [1378, 52] width 56 height 17
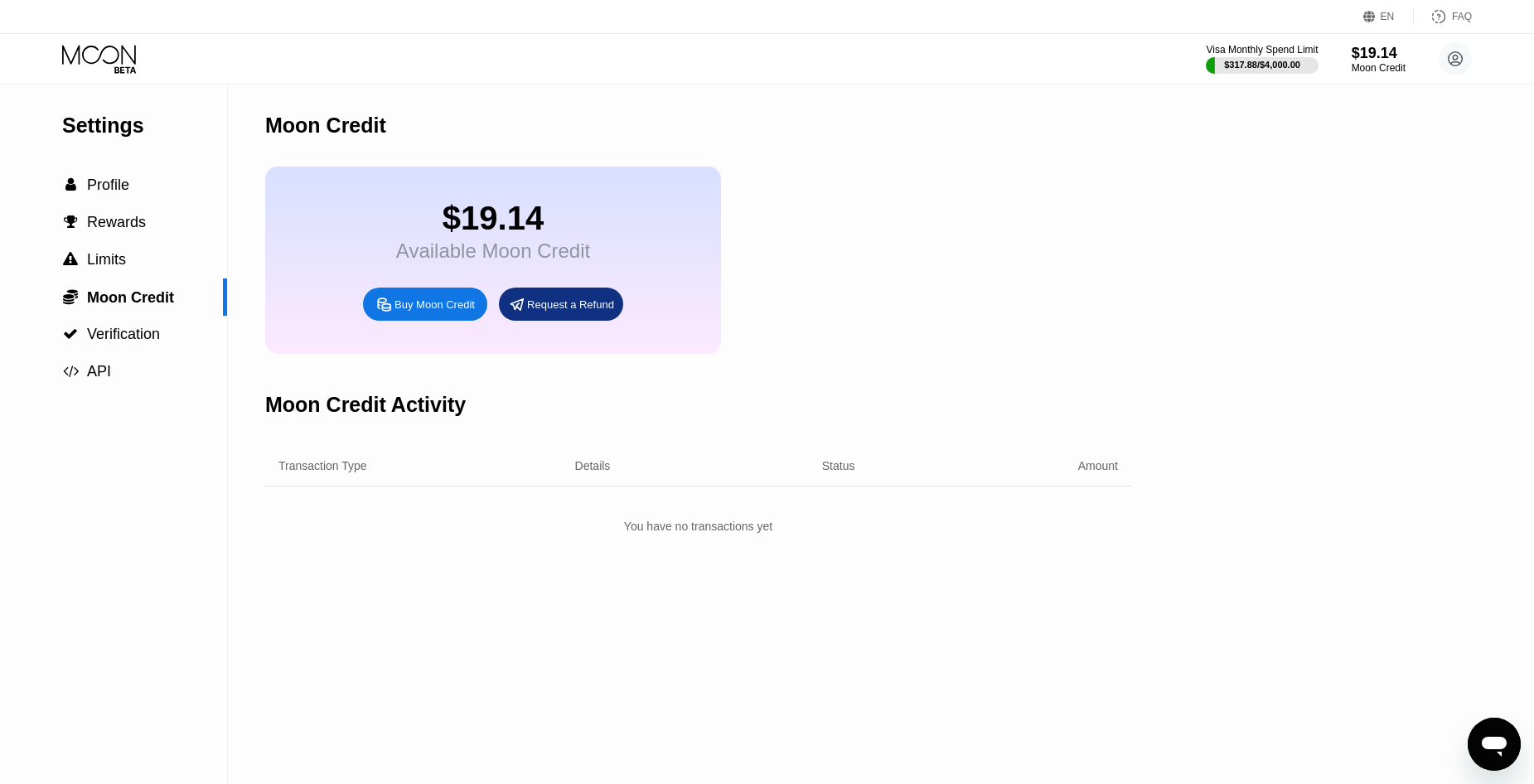
click at [484, 234] on div "$19.14" at bounding box center [493, 218] width 194 height 37
click at [558, 533] on div "Purchased Moon Credit Sep 21, 2025, 06:56 AM" at bounding box center [446, 518] width 235 height 29
drag, startPoint x: 848, startPoint y: 555, endPoint x: 844, endPoint y: 542, distance: 13.6
click at [846, 550] on div "Purchased Moon Credit Sep 21, 2025, 06:56 AM Waiting for 1 confirmation PENDING…" at bounding box center [699, 518] width 866 height 64
drag, startPoint x: 843, startPoint y: 538, endPoint x: 836, endPoint y: 529, distance: 11.4
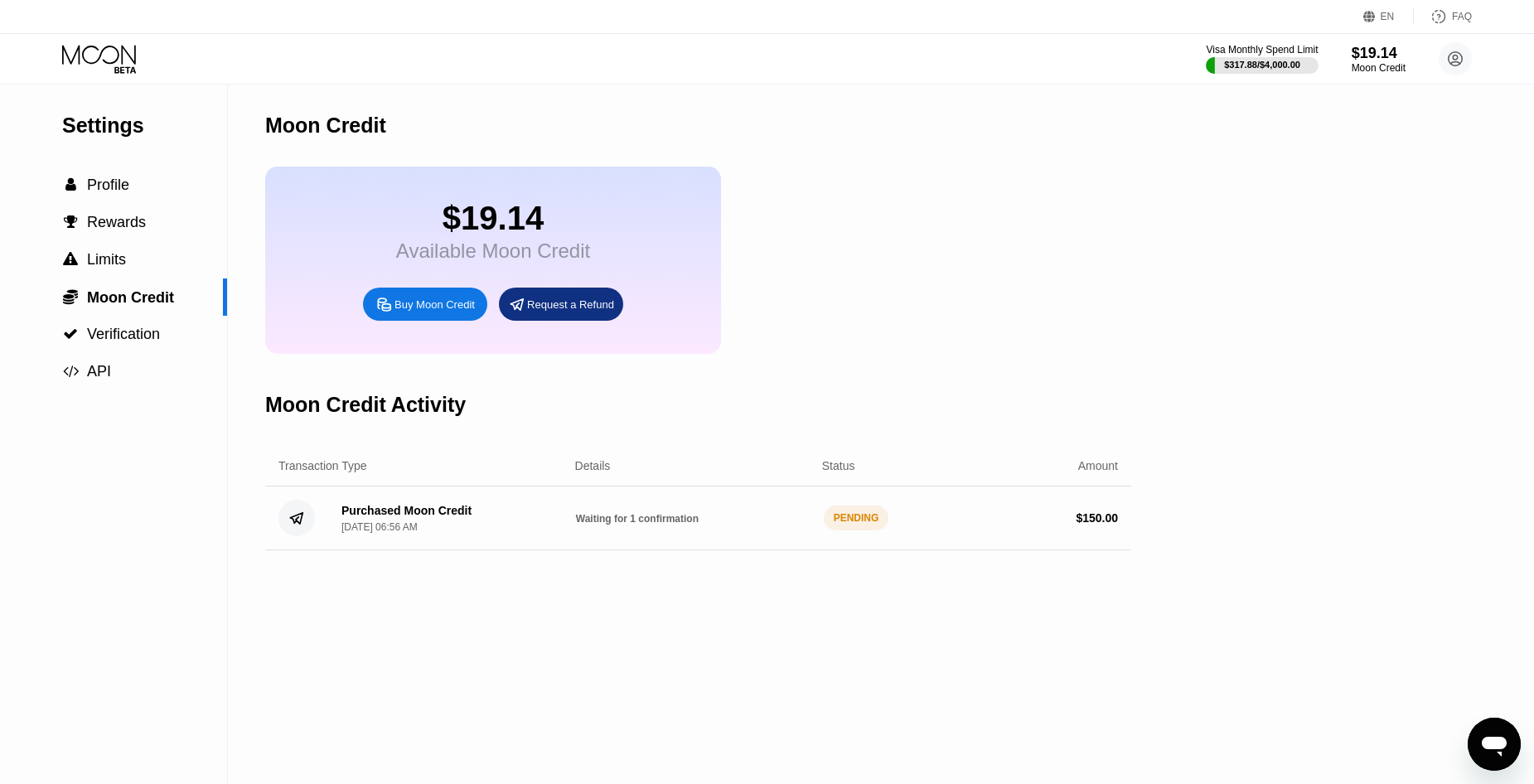
click at [843, 530] on div "PENDING" at bounding box center [857, 518] width 66 height 25
click at [424, 518] on div "Purchased Moon Credit" at bounding box center [406, 510] width 130 height 14
click at [423, 518] on div "Purchased Moon Credit" at bounding box center [406, 510] width 130 height 14
click at [146, 204] on div " Profile" at bounding box center [114, 185] width 227 height 37
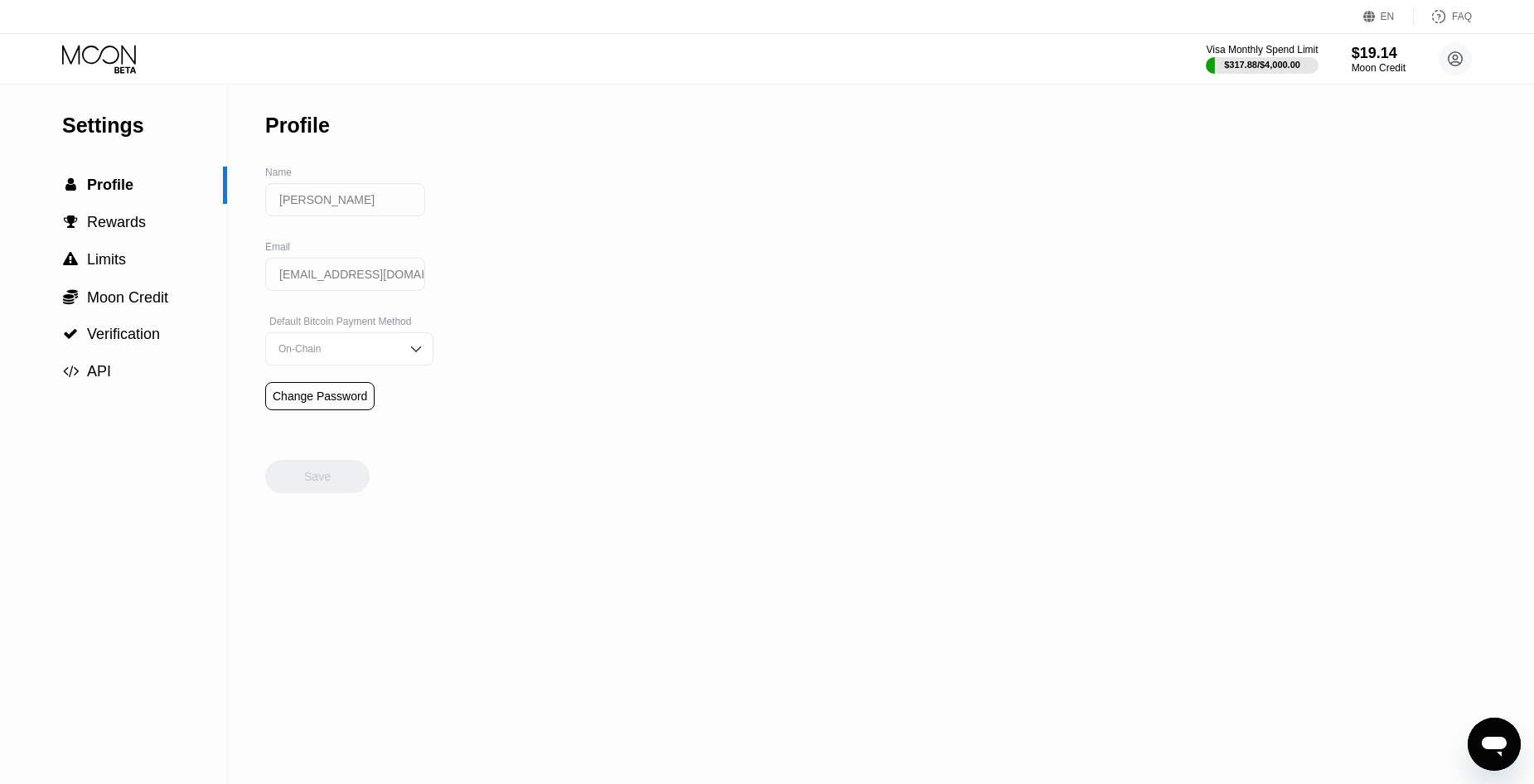
click at [92, 47] on icon at bounding box center [100, 59] width 77 height 29
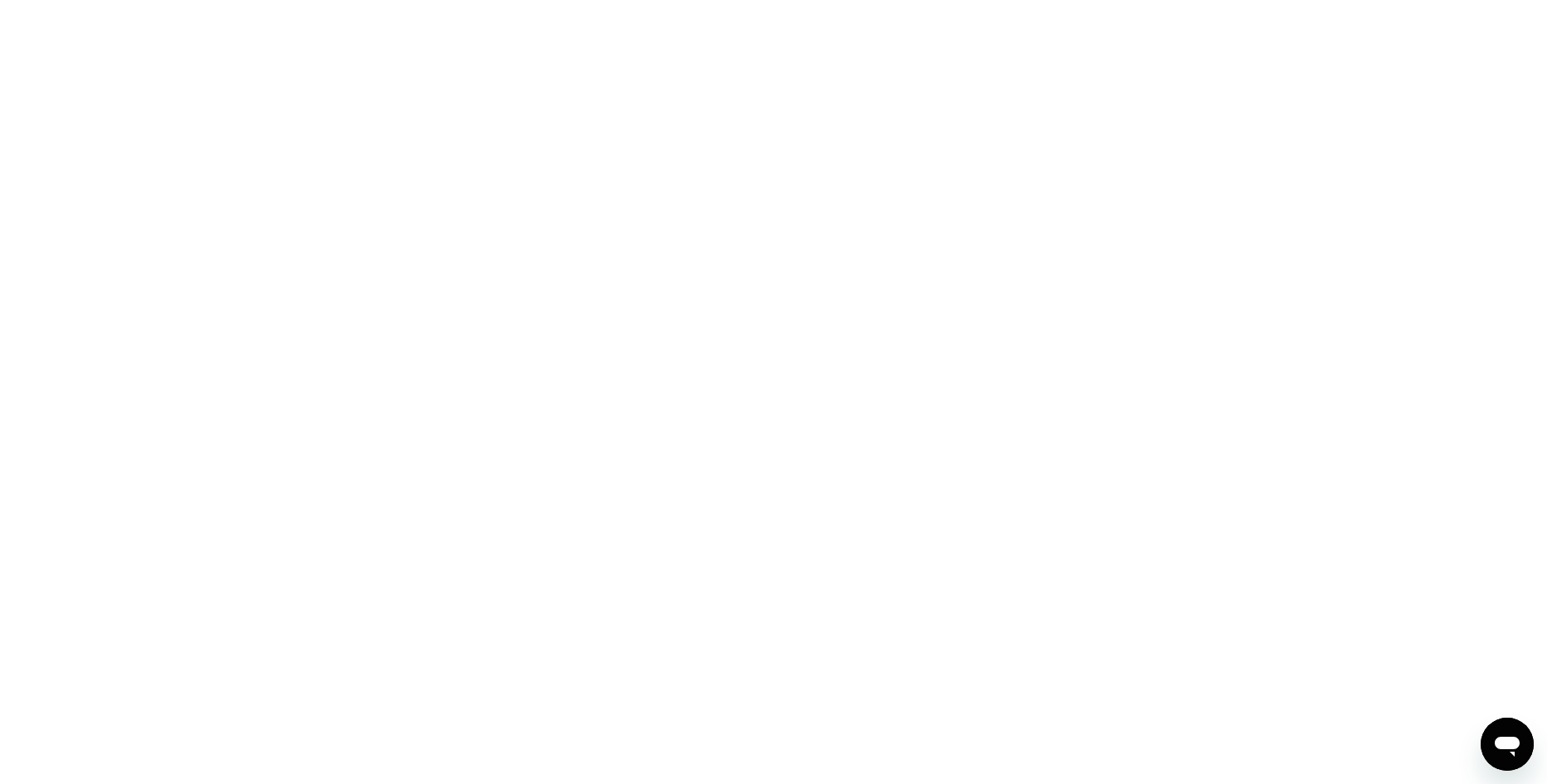
click at [238, 127] on div at bounding box center [774, 392] width 1547 height 784
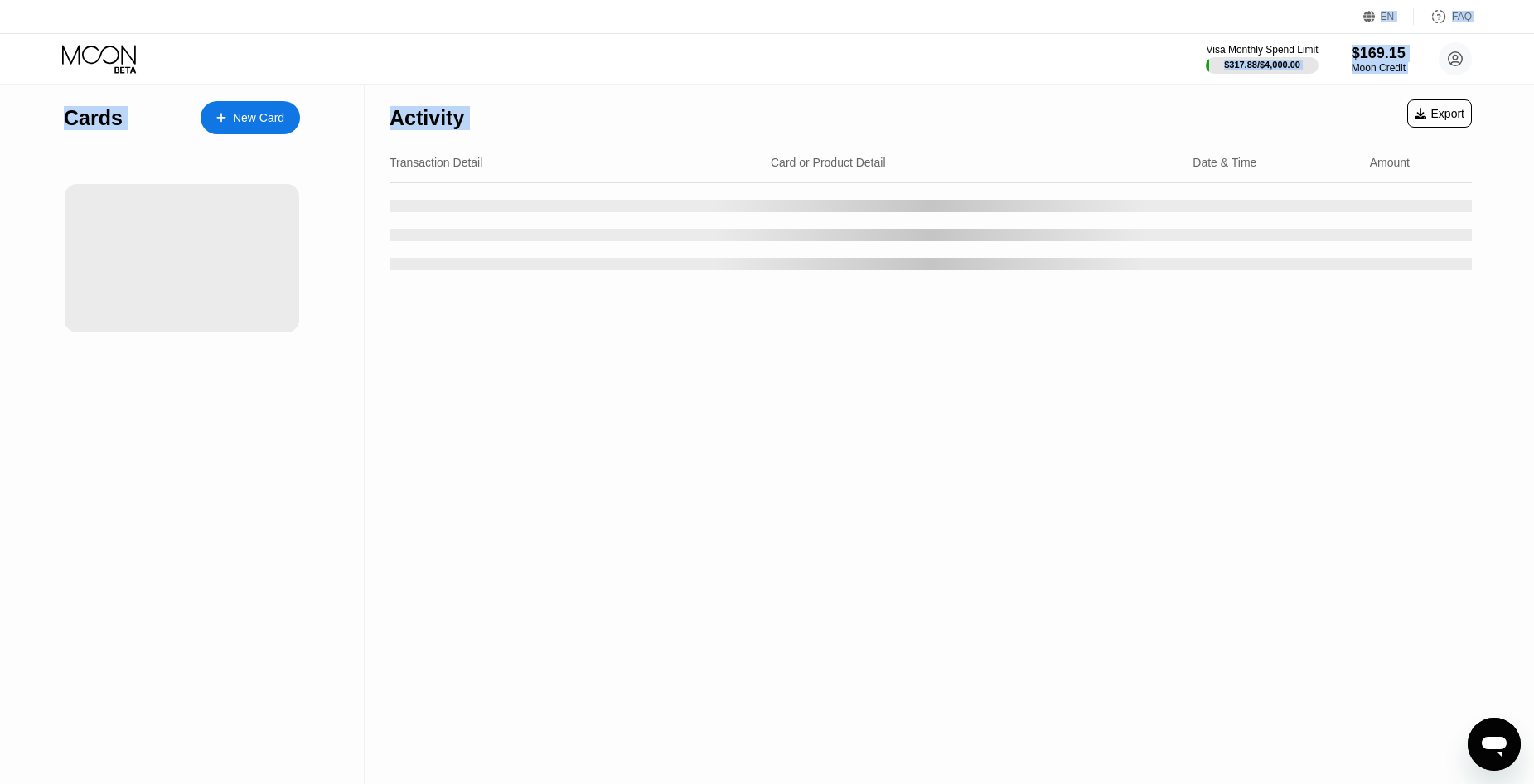
click at [503, 142] on div "Activity Export" at bounding box center [931, 114] width 1083 height 58
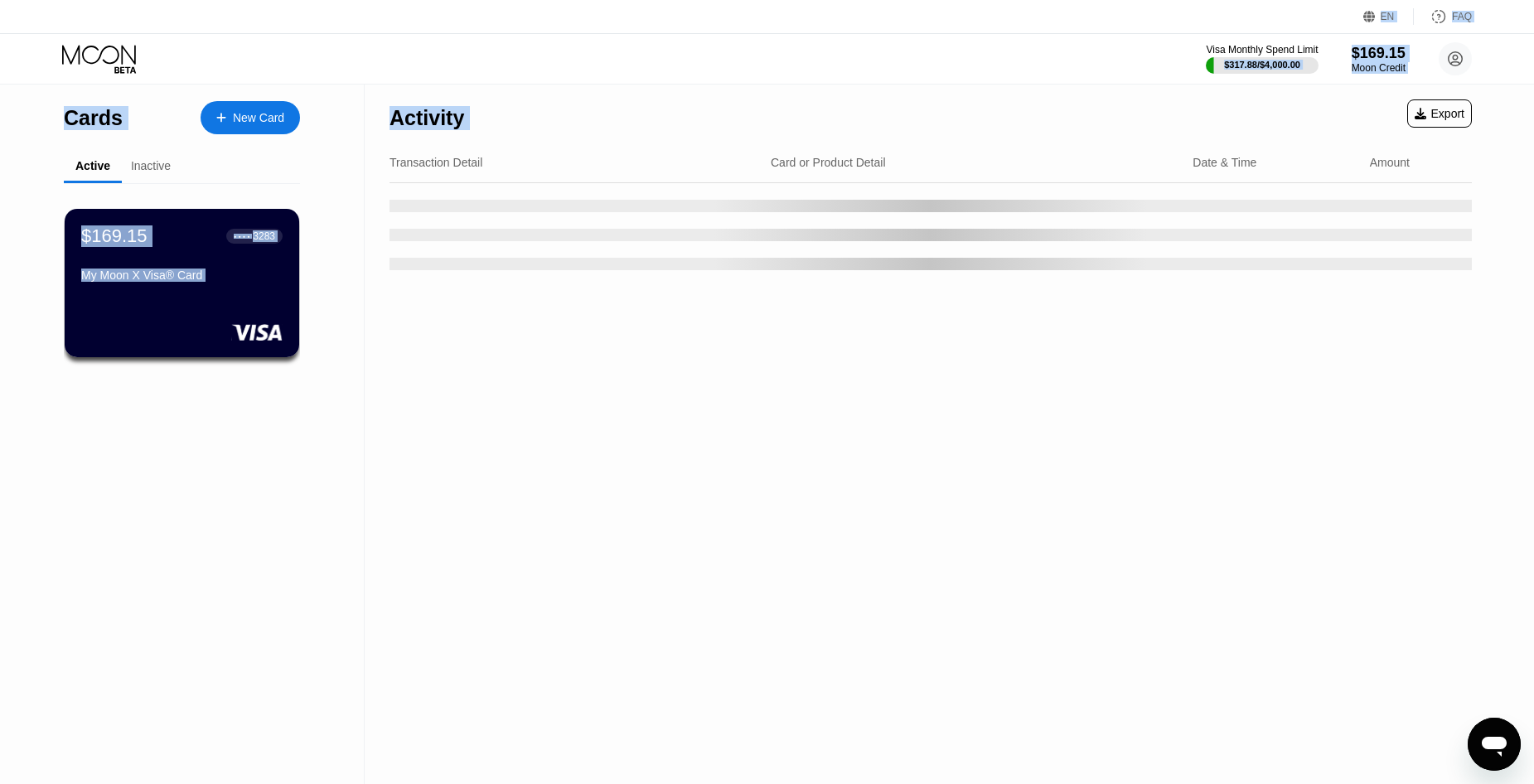
click at [434, 98] on div "Activity" at bounding box center [427, 114] width 75 height 58
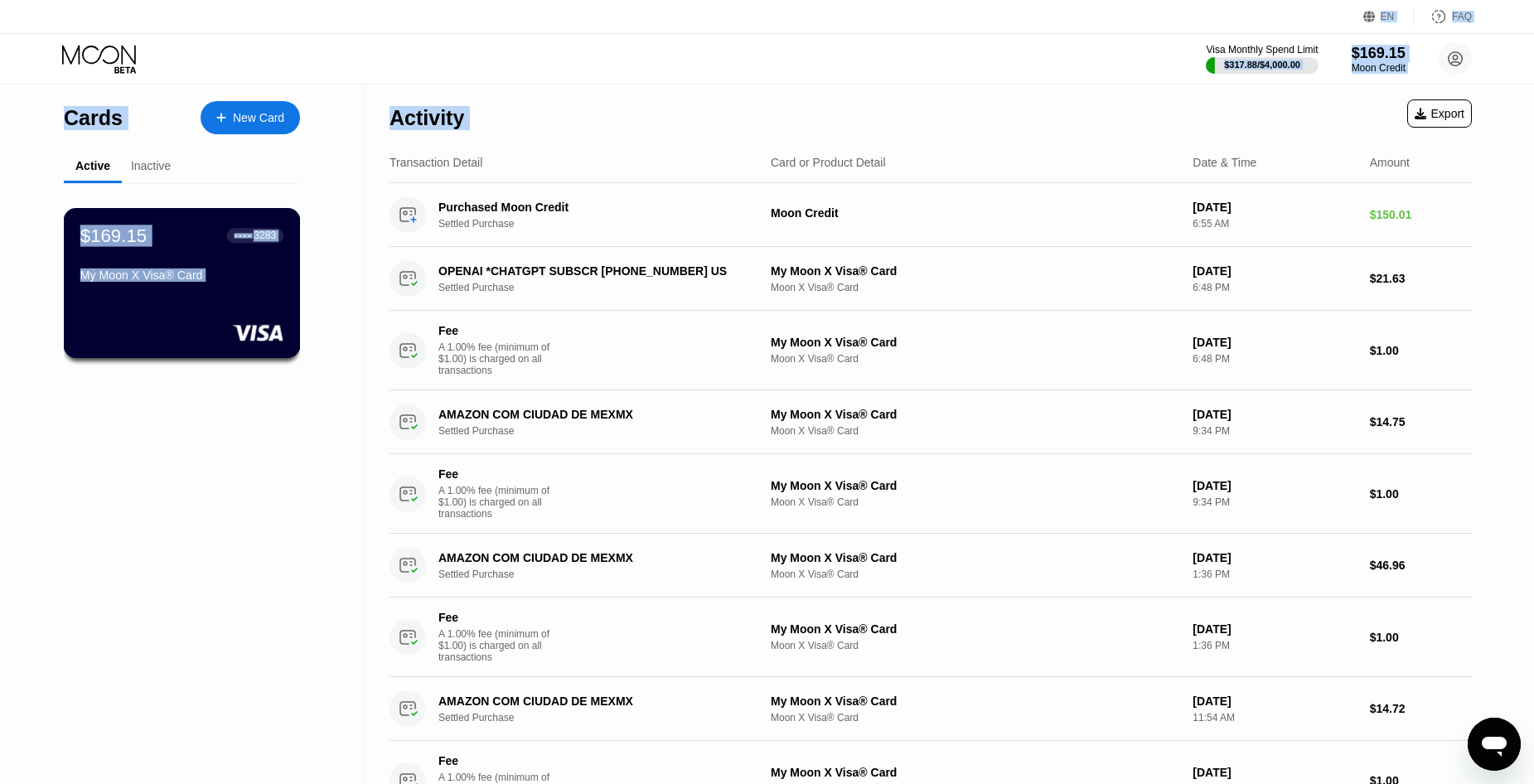
click at [217, 282] on div "My Moon X Visa® Card" at bounding box center [181, 275] width 203 height 14
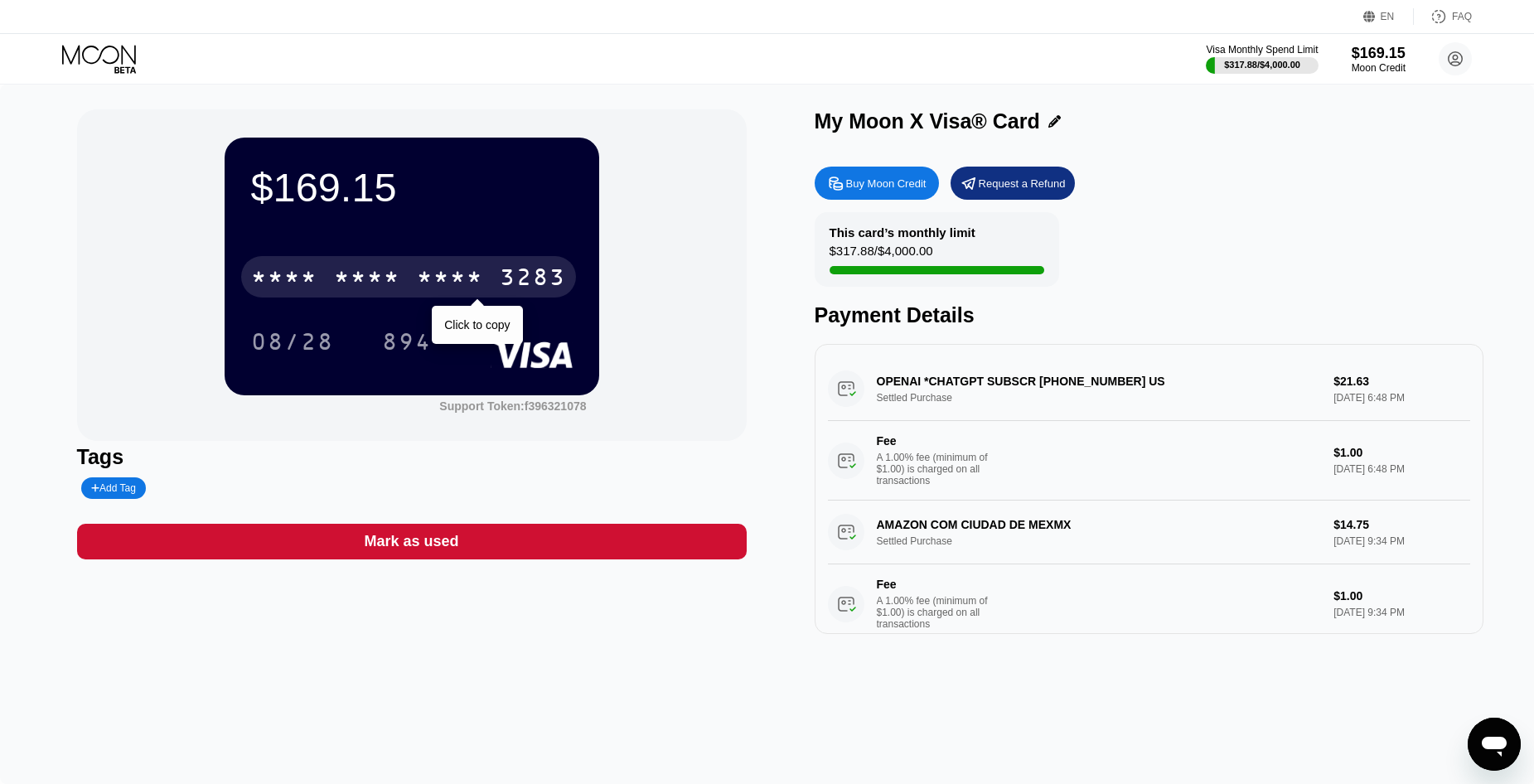
click at [365, 291] on div "* * * *" at bounding box center [367, 278] width 66 height 26
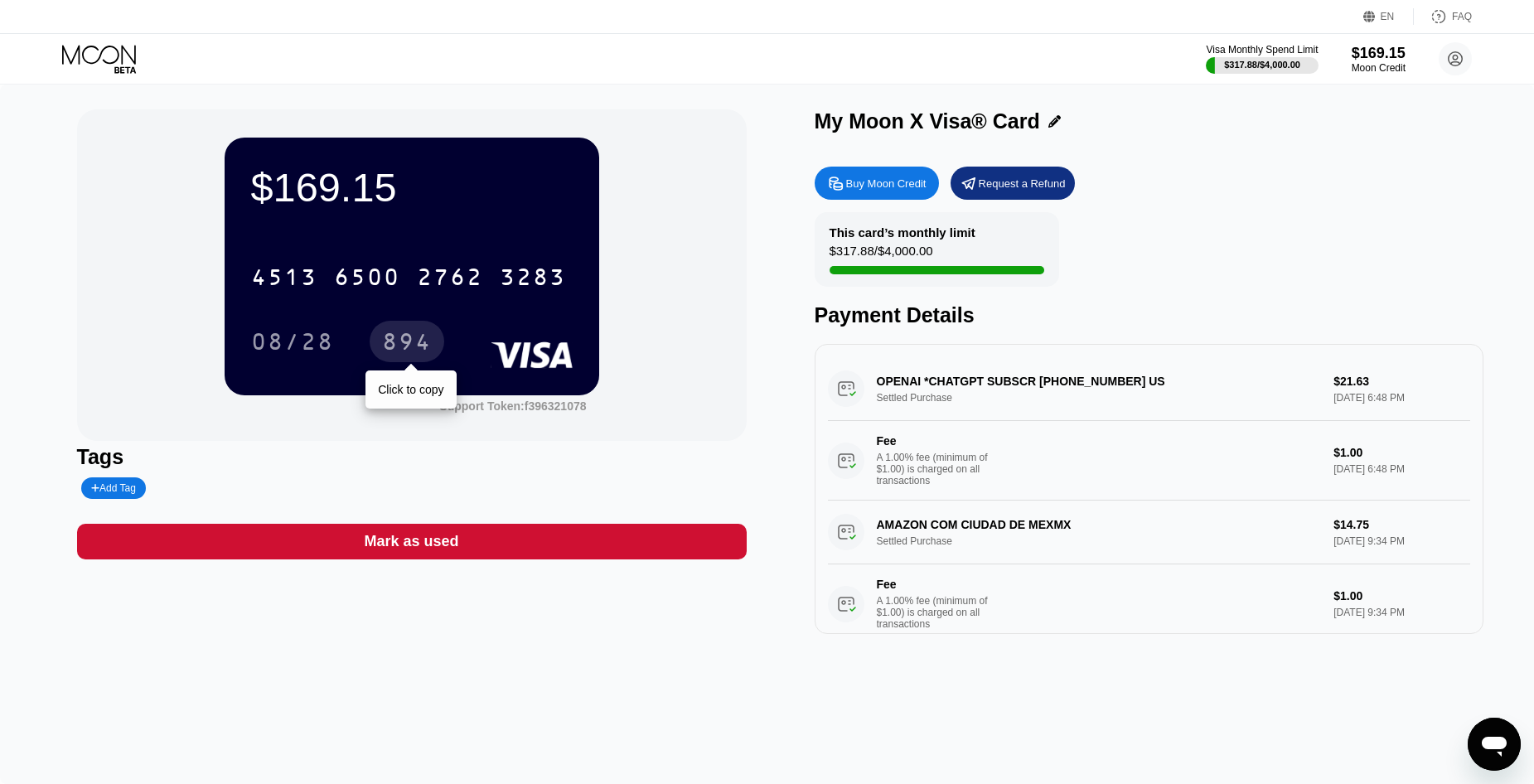
click at [394, 337] on div "894" at bounding box center [407, 344] width 50 height 26
click at [83, 55] on icon at bounding box center [98, 54] width 74 height 19
